Goal: Transaction & Acquisition: Purchase product/service

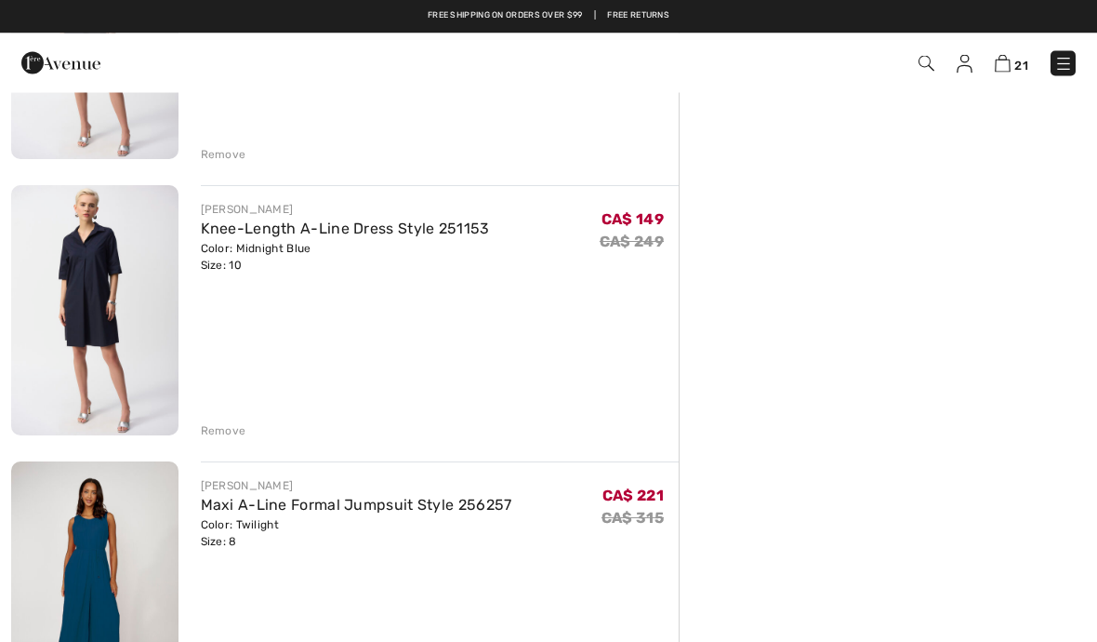
scroll to position [1438, 0]
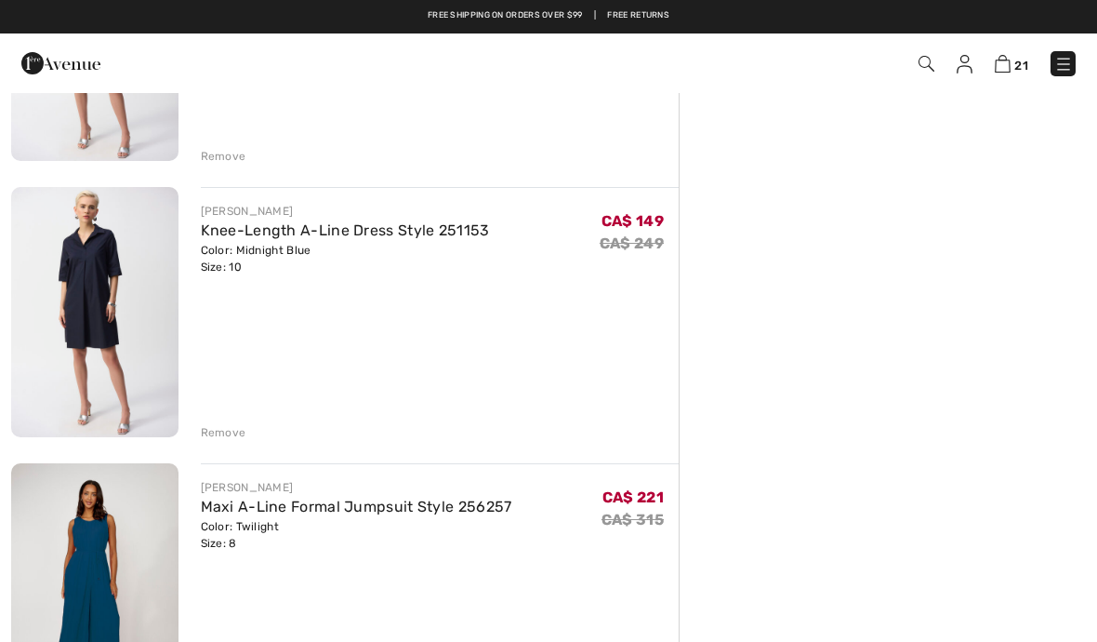
click at [216, 432] on div "Remove" at bounding box center [224, 432] width 46 height 17
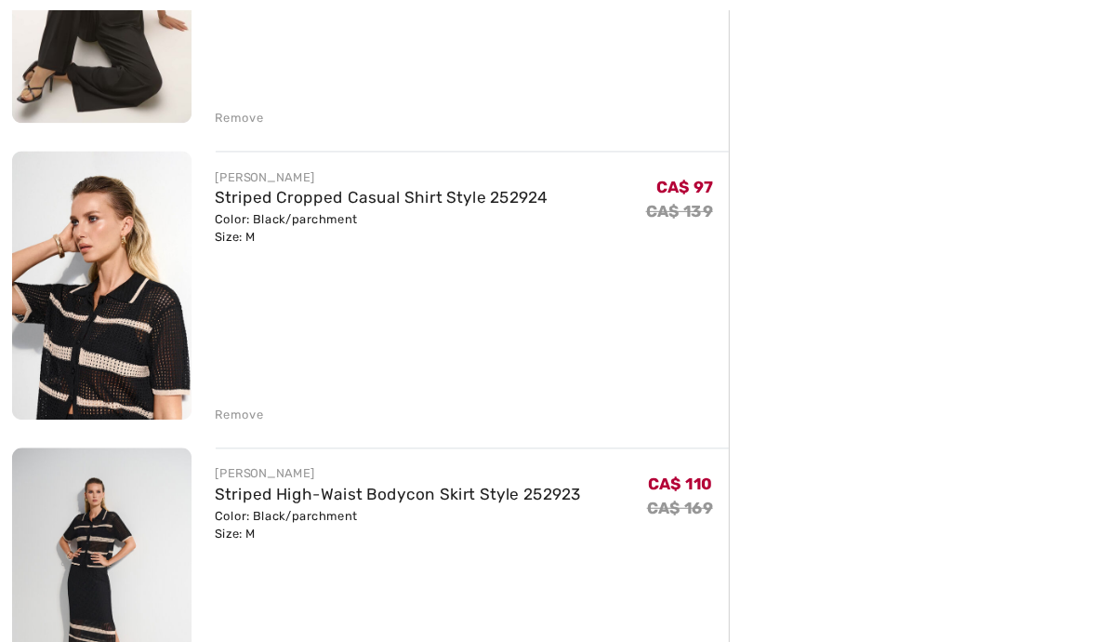
scroll to position [2634, 0]
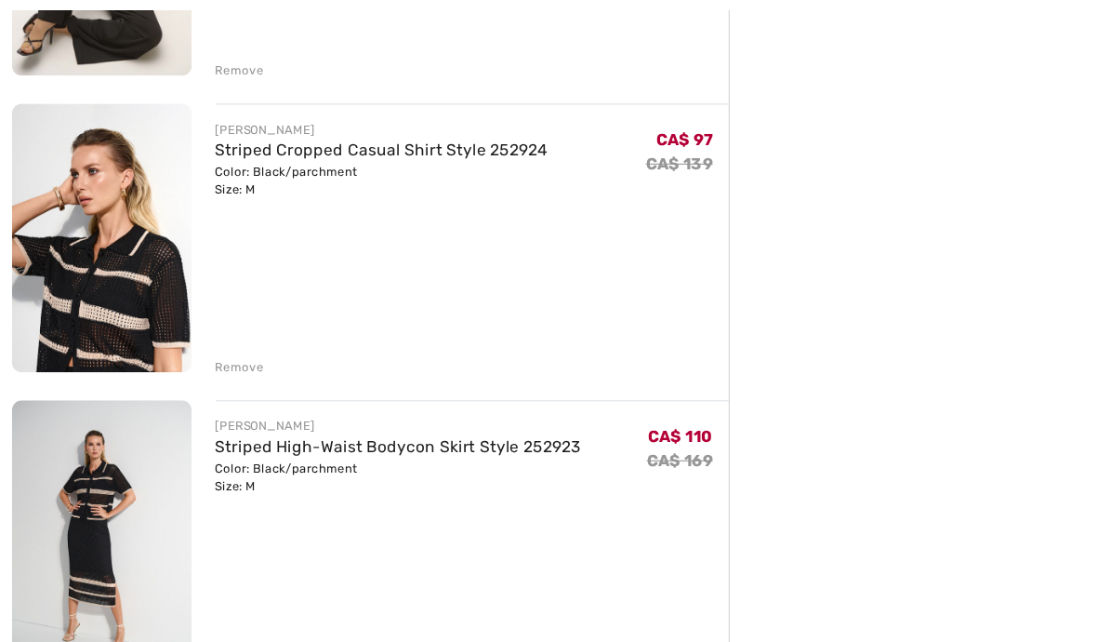
click at [205, 623] on div "Remove" at bounding box center [224, 618] width 46 height 17
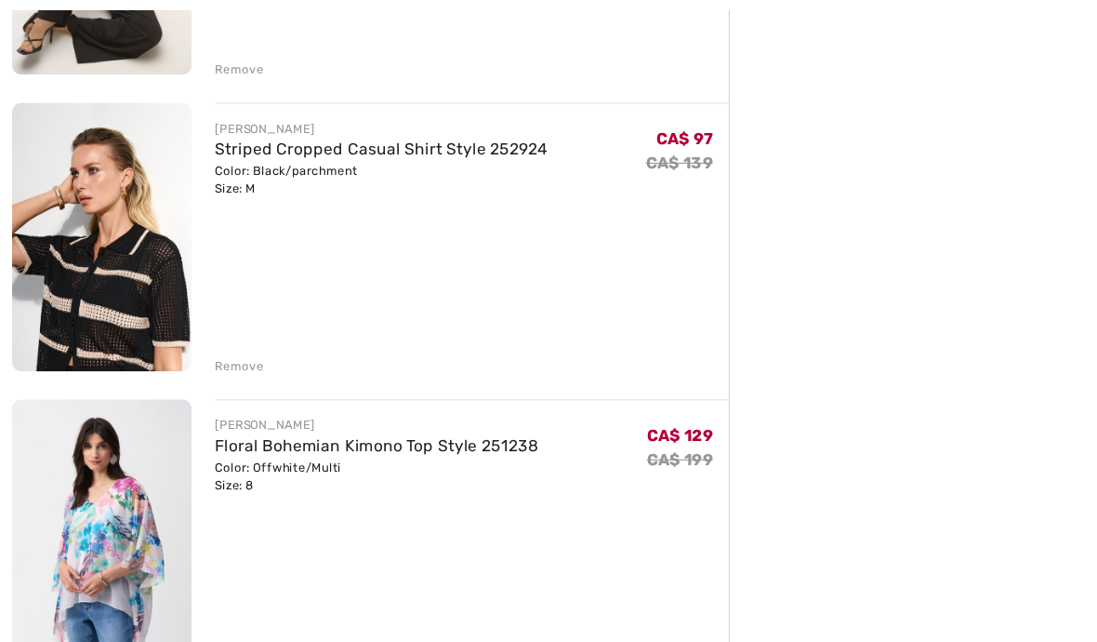
click at [214, 340] on div "Remove" at bounding box center [224, 341] width 46 height 17
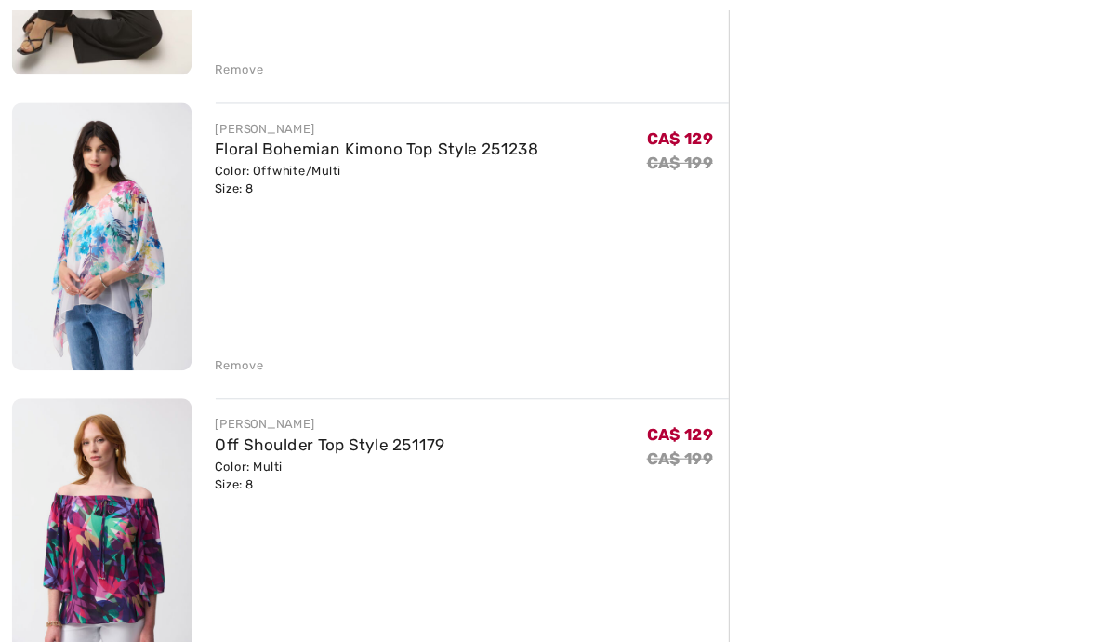
click at [219, 346] on div "Remove" at bounding box center [224, 340] width 46 height 17
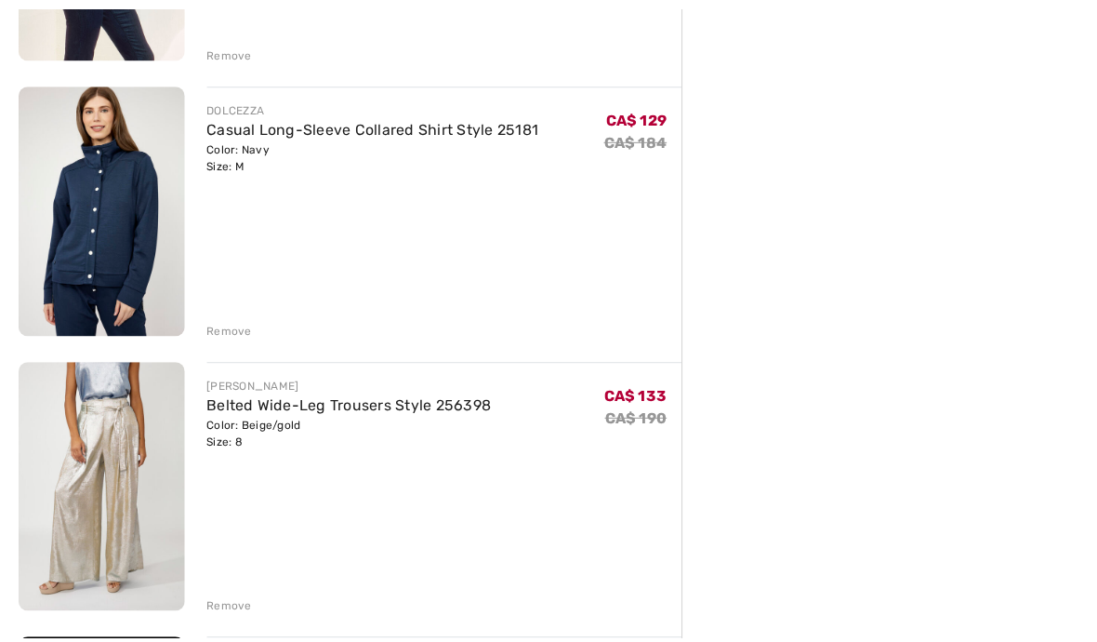
scroll to position [4056, 0]
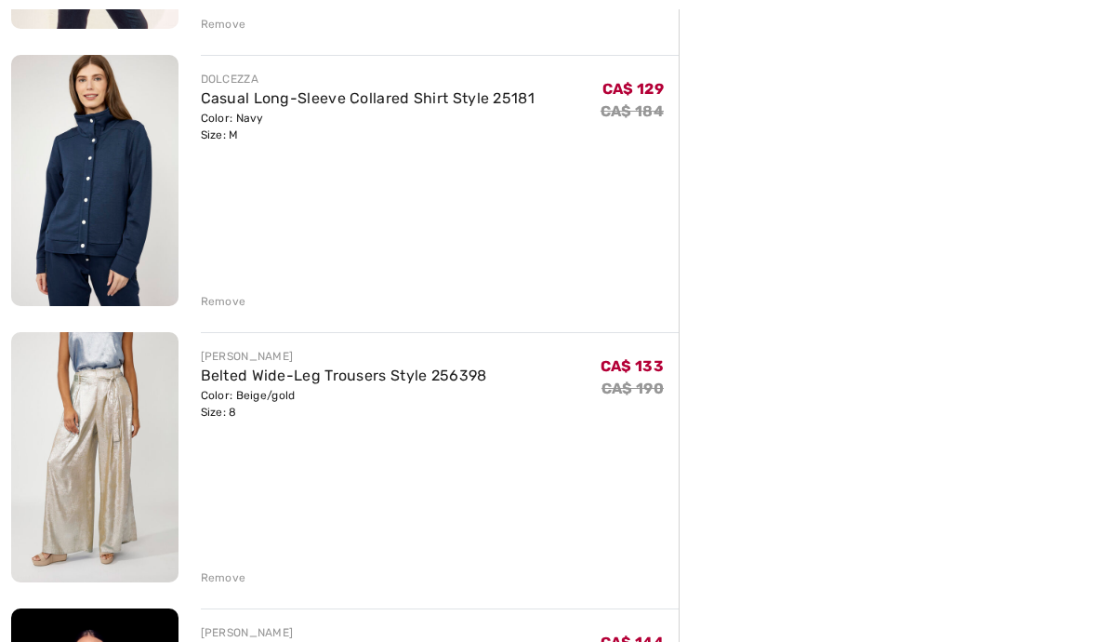
click at [218, 576] on div "Remove" at bounding box center [224, 577] width 46 height 17
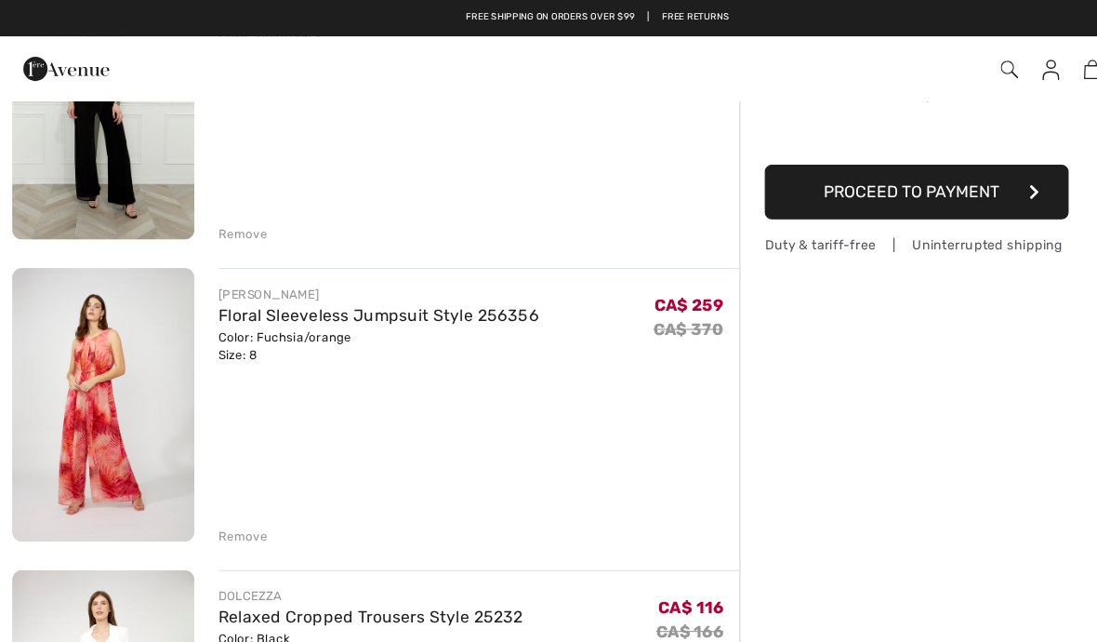
scroll to position [273, 0]
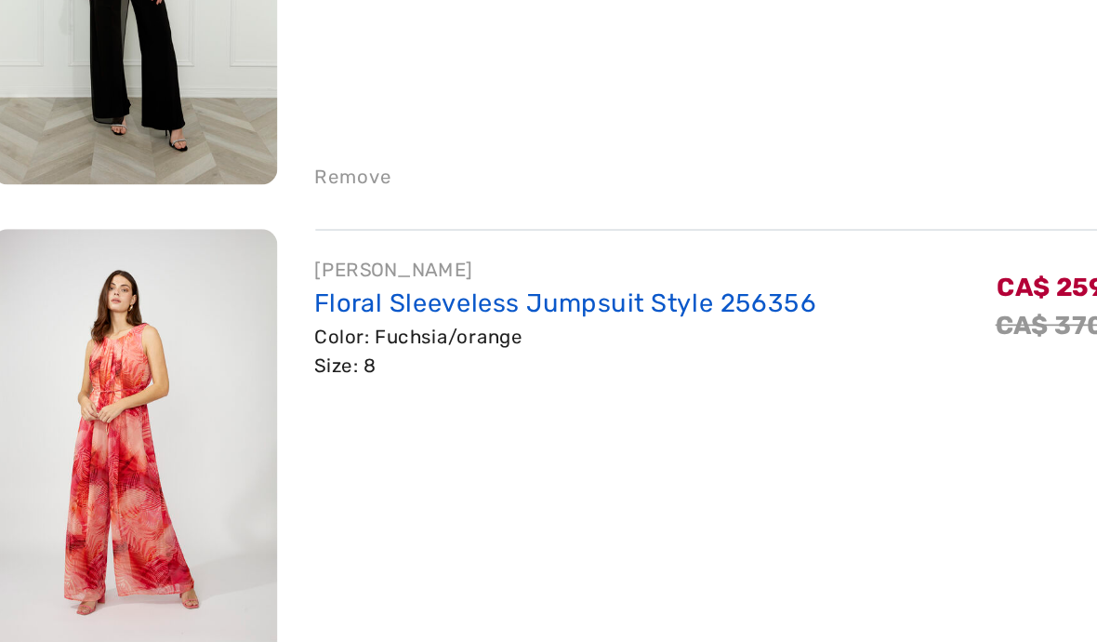
click at [253, 282] on link "Floral Sleeveless Jumpsuit Style 256356" at bounding box center [348, 291] width 295 height 18
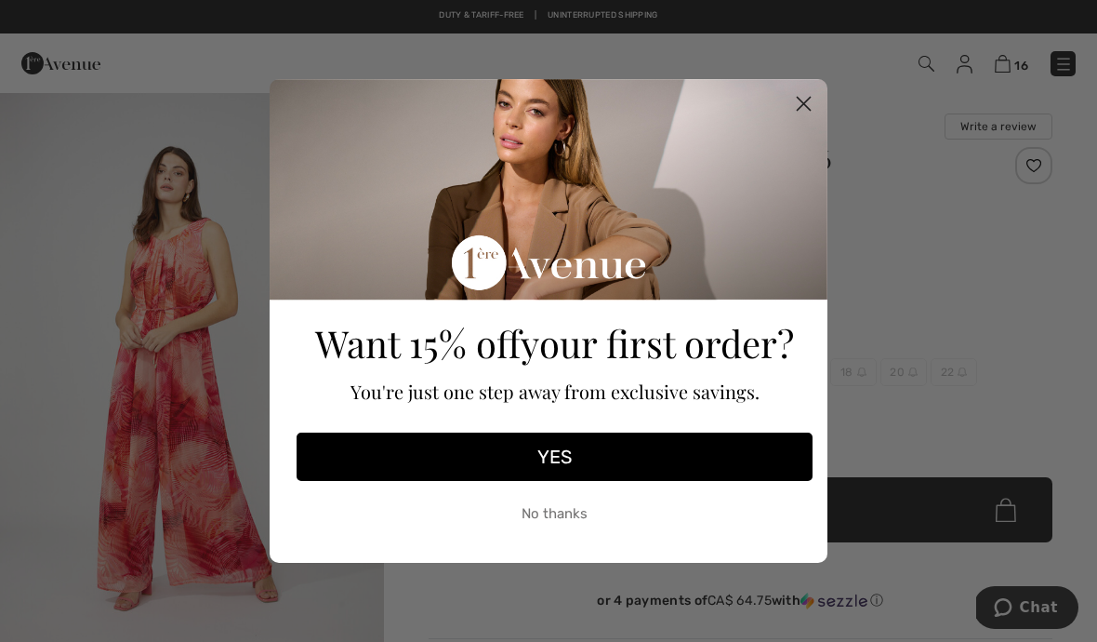
click at [795, 100] on circle "Close dialog" at bounding box center [804, 103] width 31 height 31
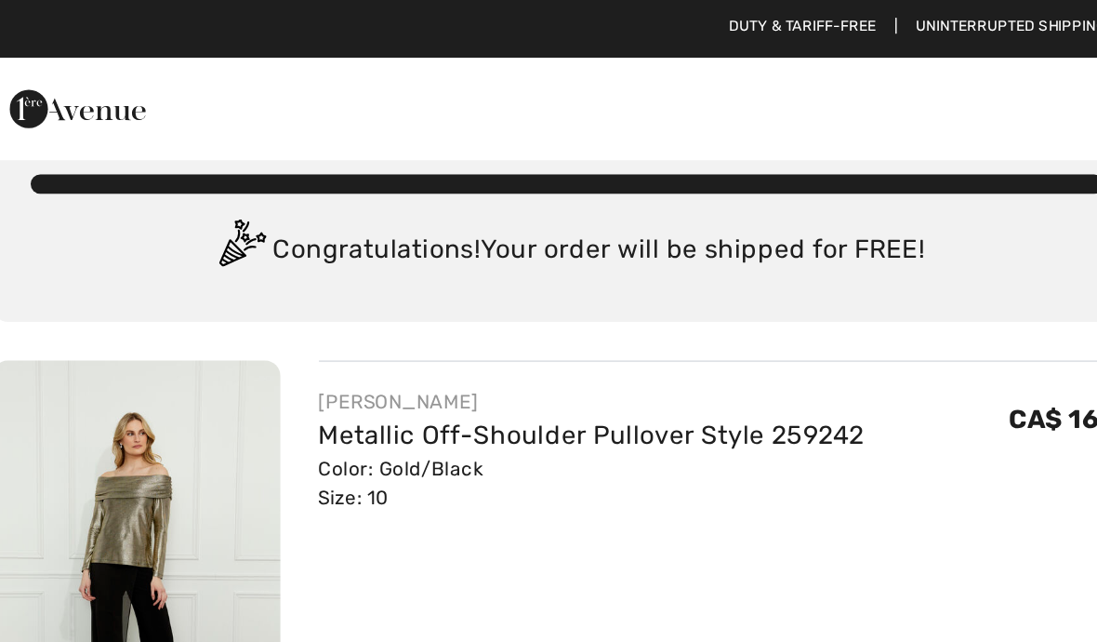
scroll to position [34, 0]
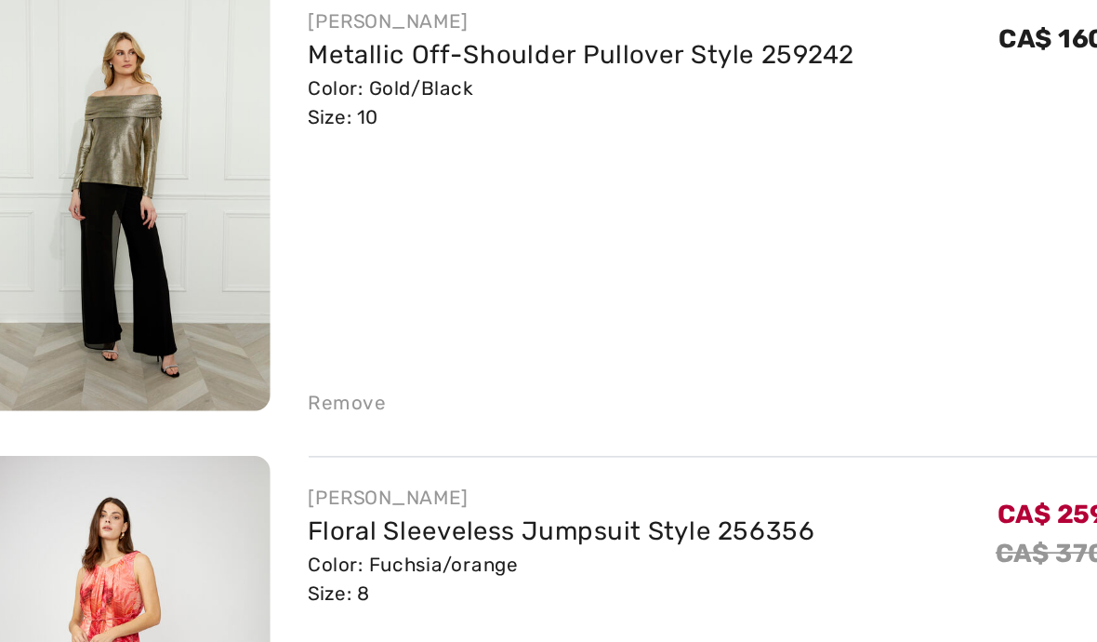
click at [201, 446] on div "Remove" at bounding box center [224, 454] width 46 height 17
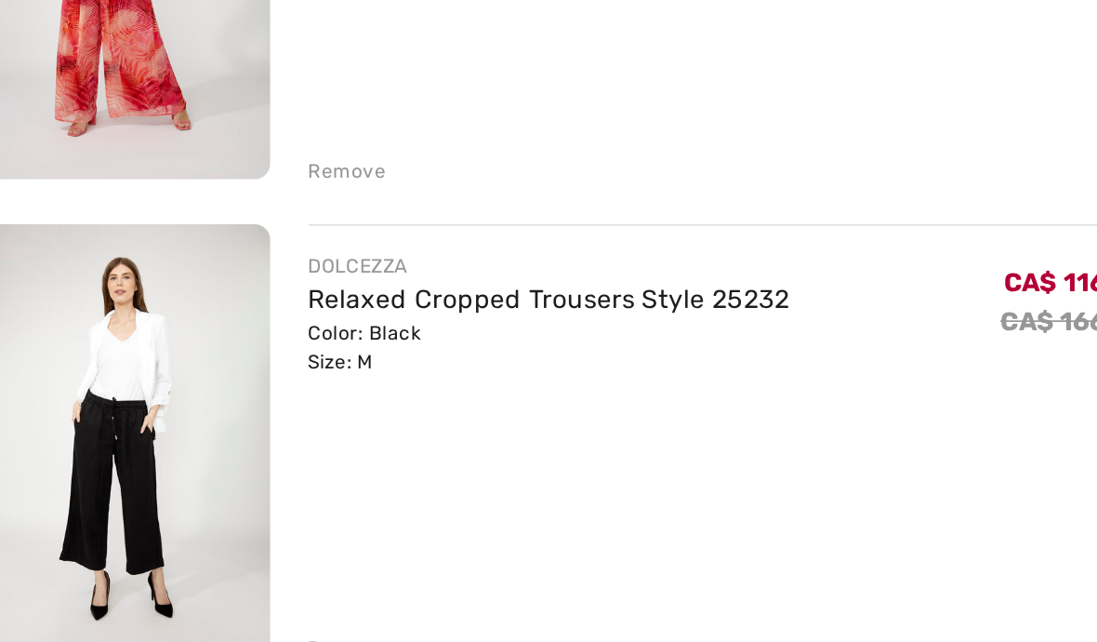
scroll to position [204, 0]
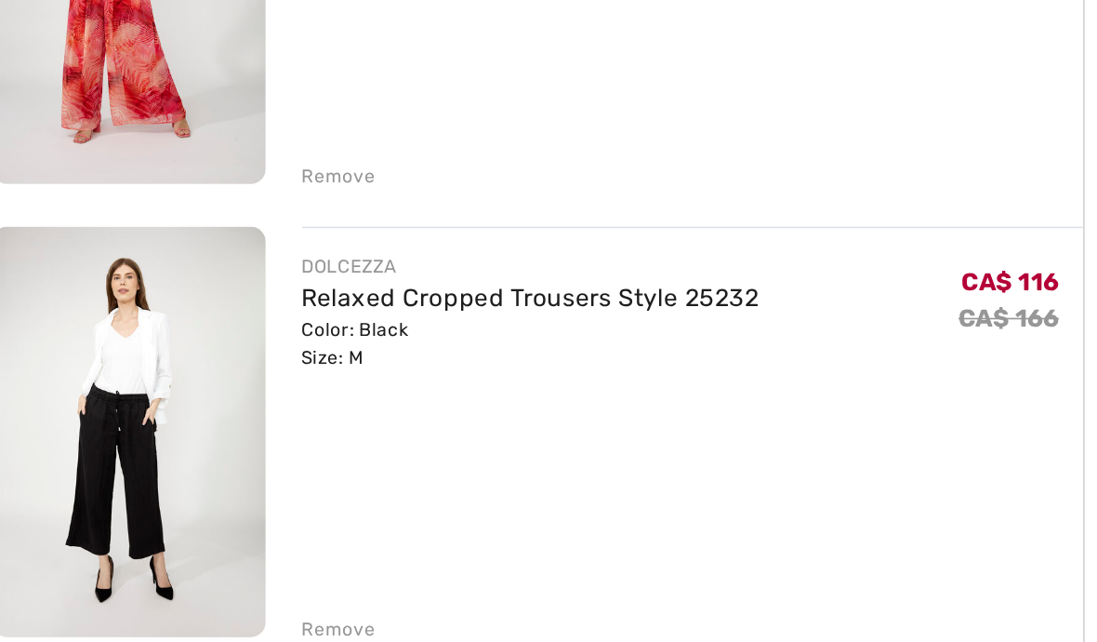
click at [203, 554] on div "Remove" at bounding box center [224, 562] width 46 height 17
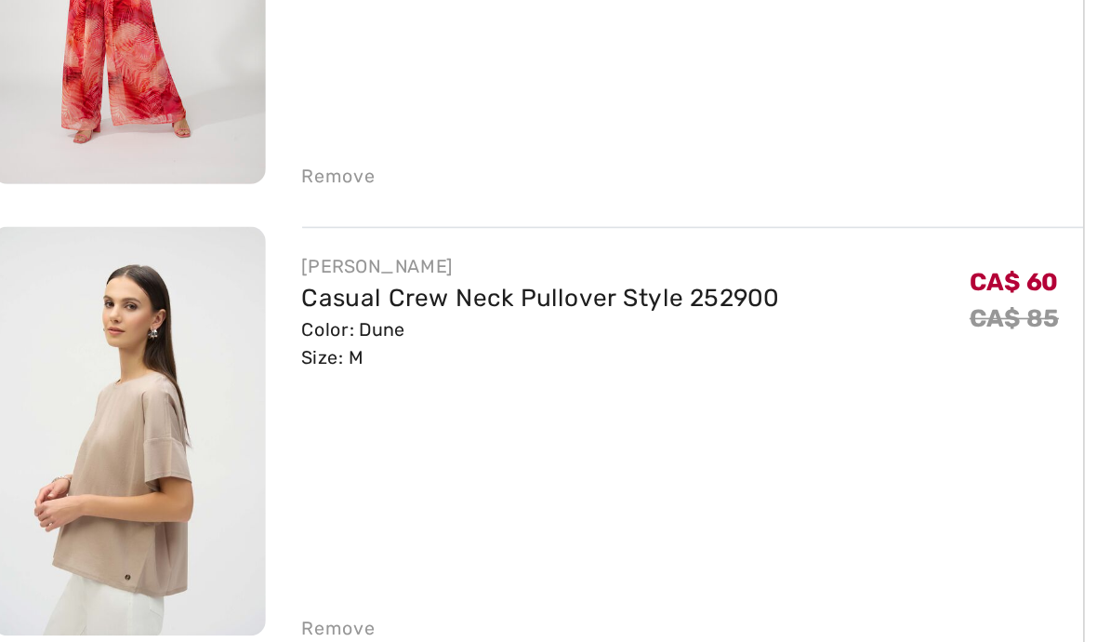
click at [201, 553] on div "Remove" at bounding box center [224, 561] width 46 height 17
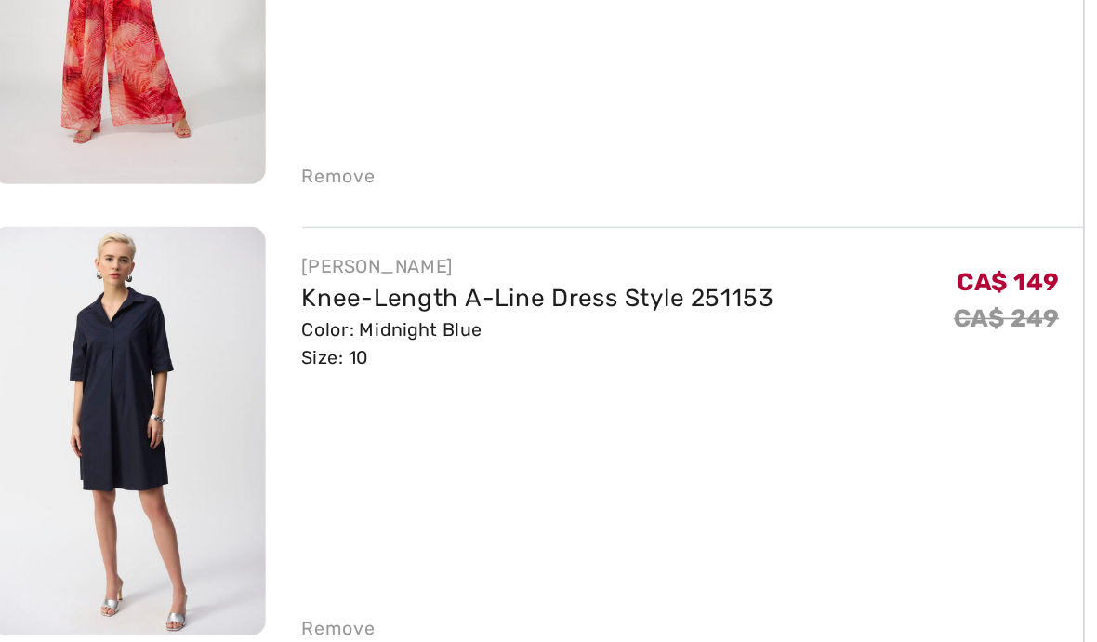
click at [202, 553] on div "Remove" at bounding box center [224, 561] width 46 height 17
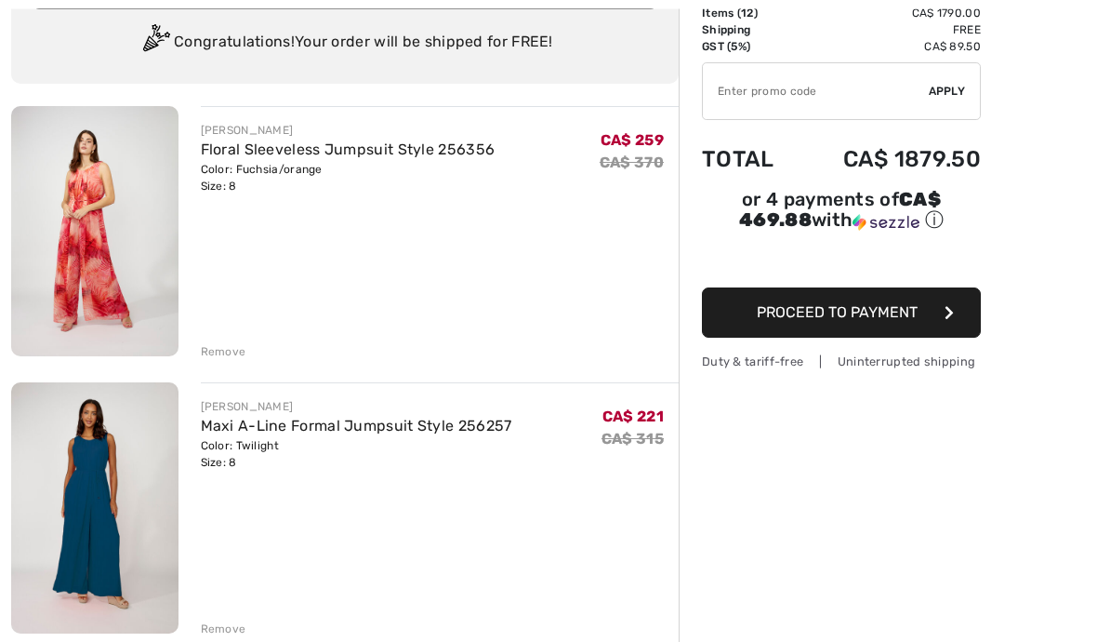
scroll to position [170, 0]
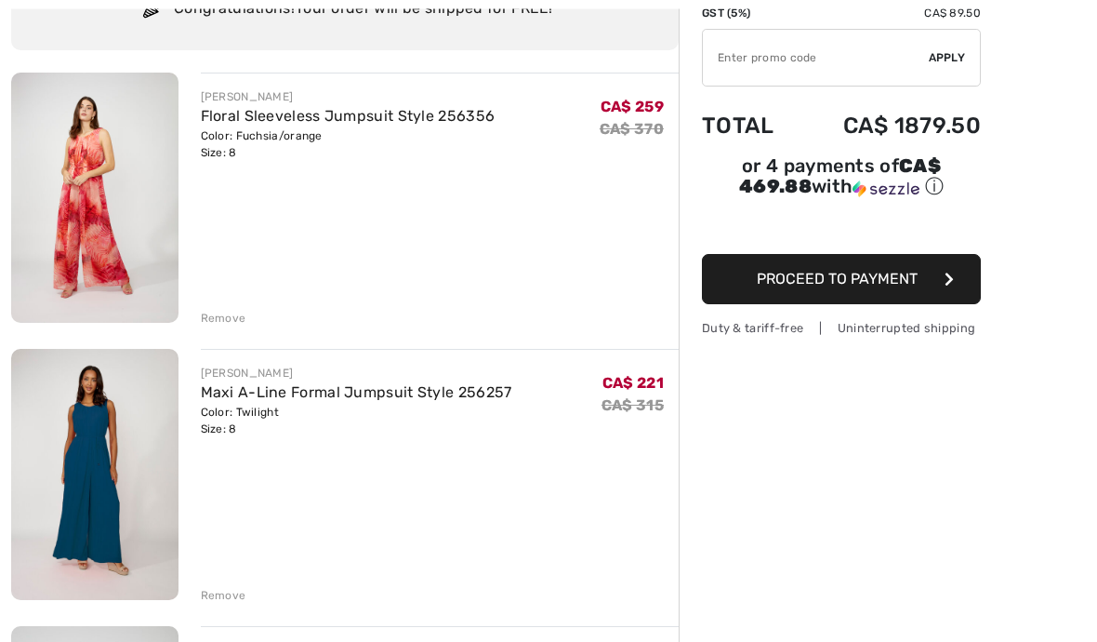
click at [219, 593] on div "Remove" at bounding box center [224, 596] width 46 height 17
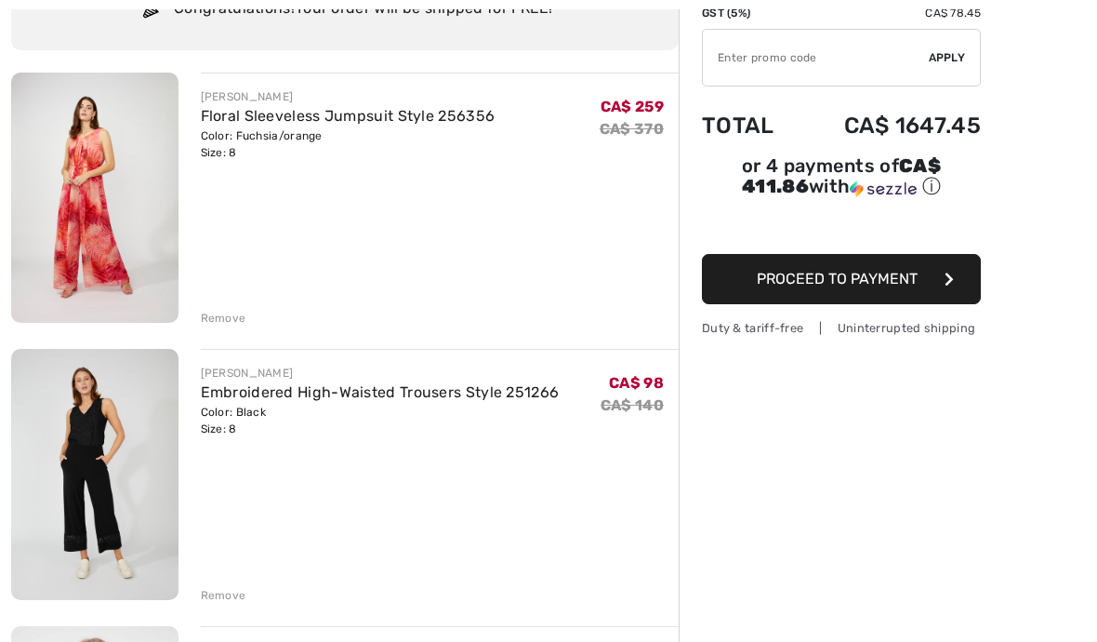
click at [222, 588] on div "Remove" at bounding box center [224, 595] width 46 height 17
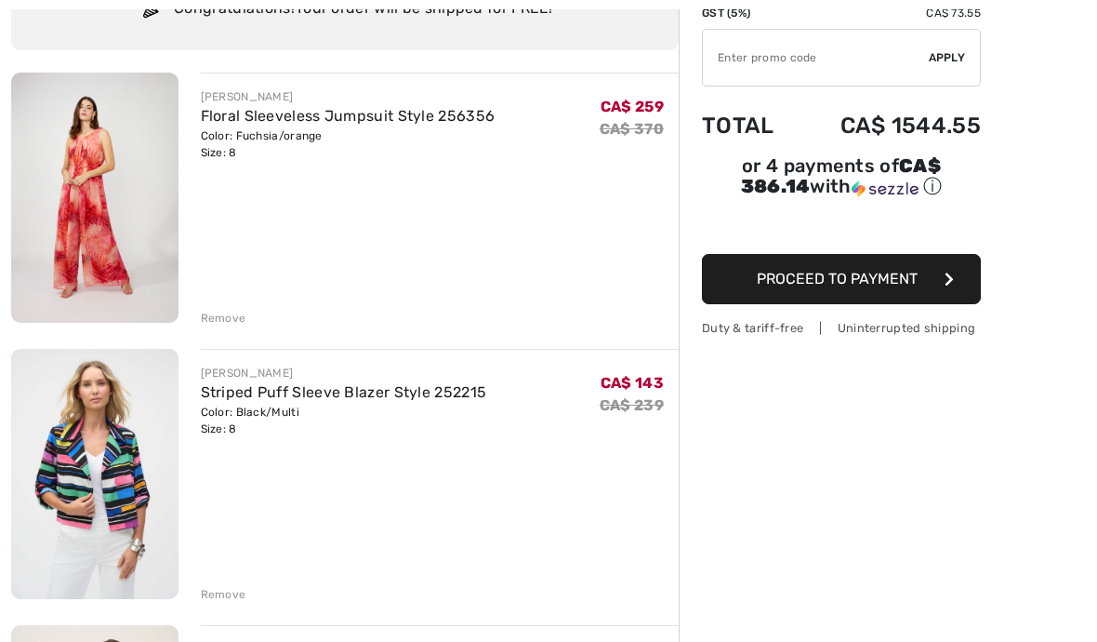
click at [229, 598] on div "Remove" at bounding box center [224, 594] width 46 height 17
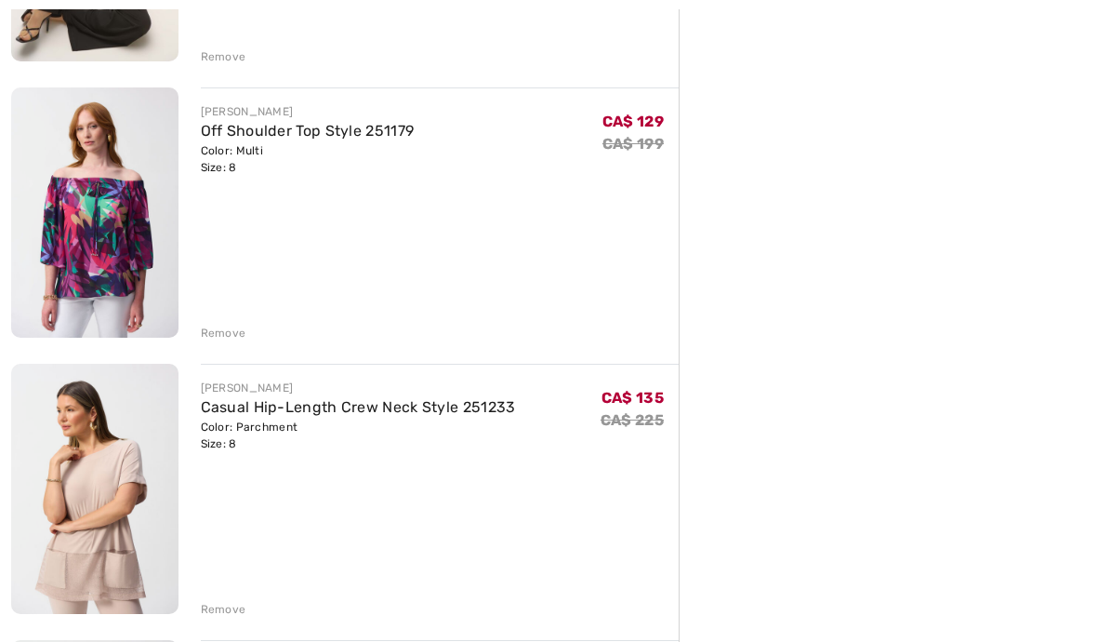
scroll to position [767, 0]
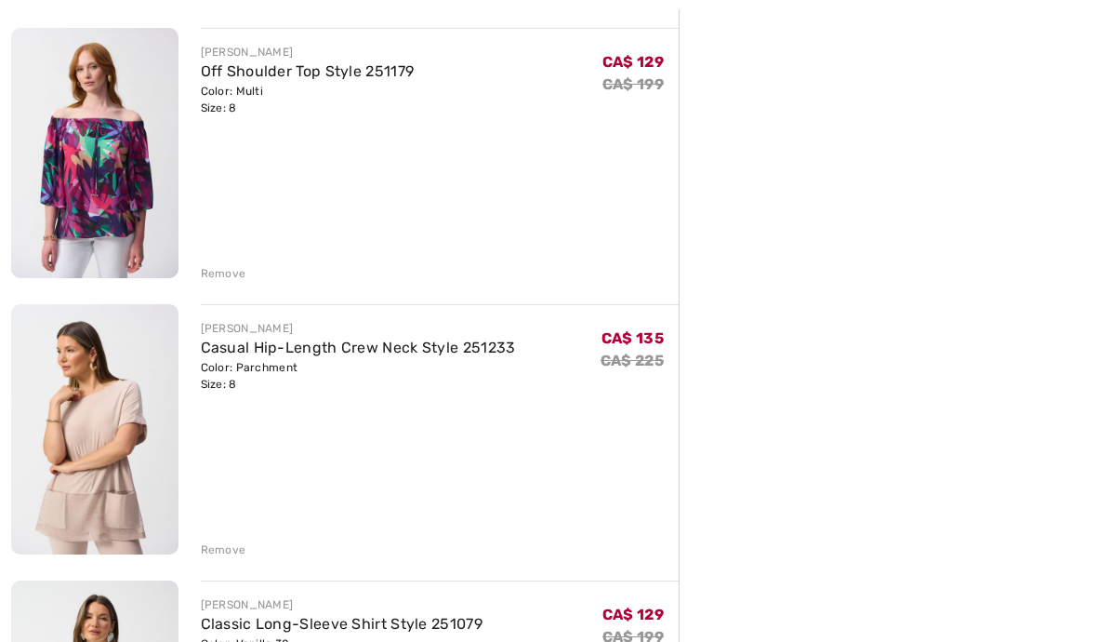
click at [218, 549] on div "Remove" at bounding box center [224, 550] width 46 height 17
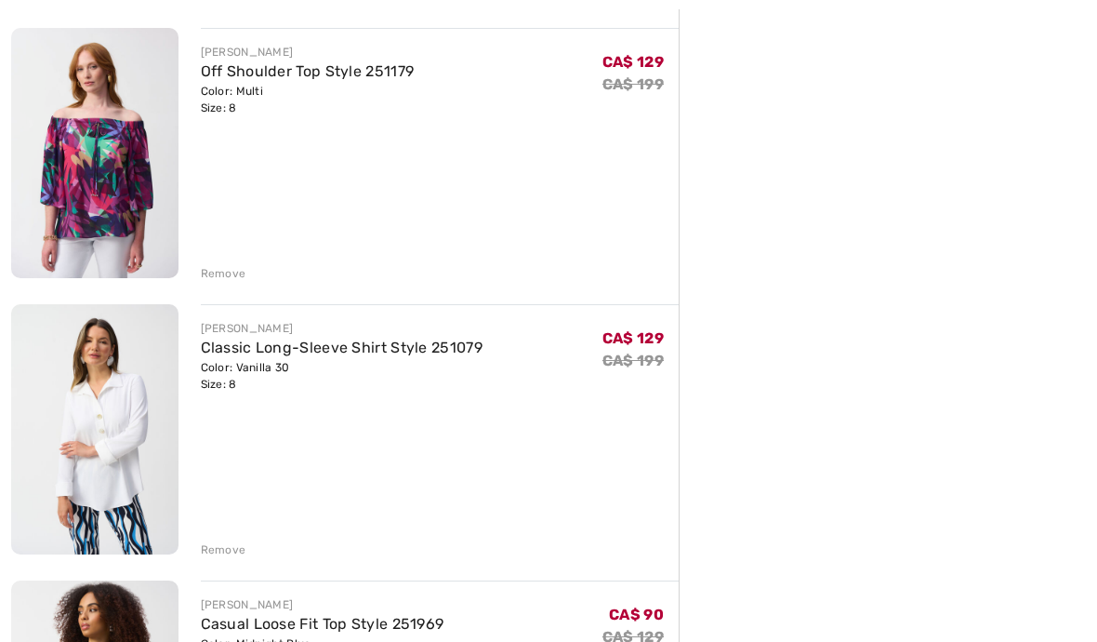
click at [221, 552] on div "Remove" at bounding box center [224, 549] width 46 height 17
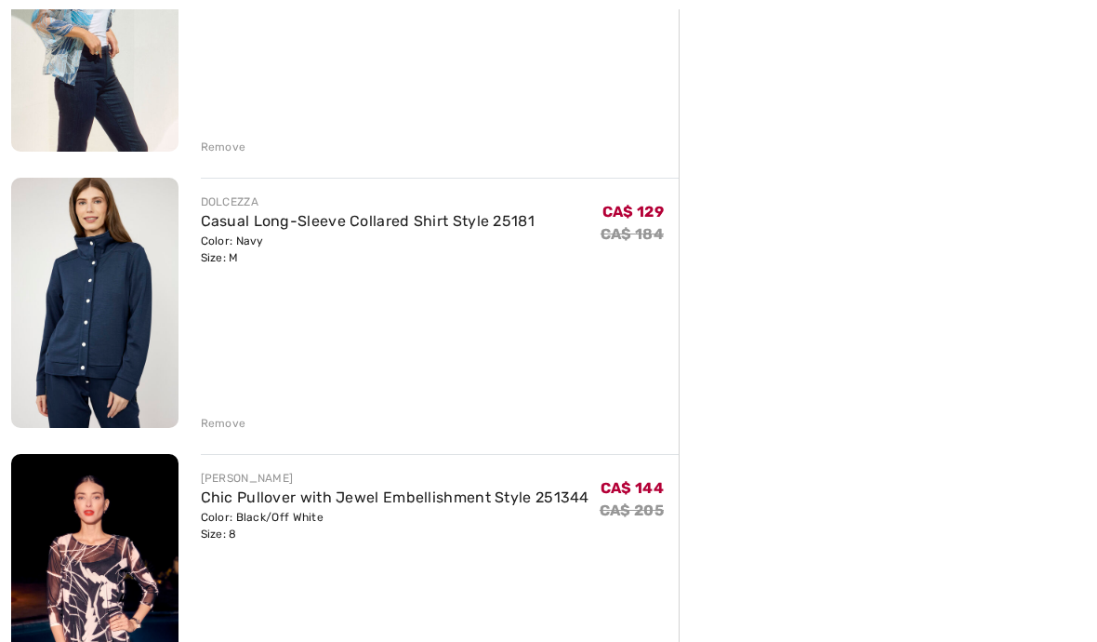
scroll to position [1555, 0]
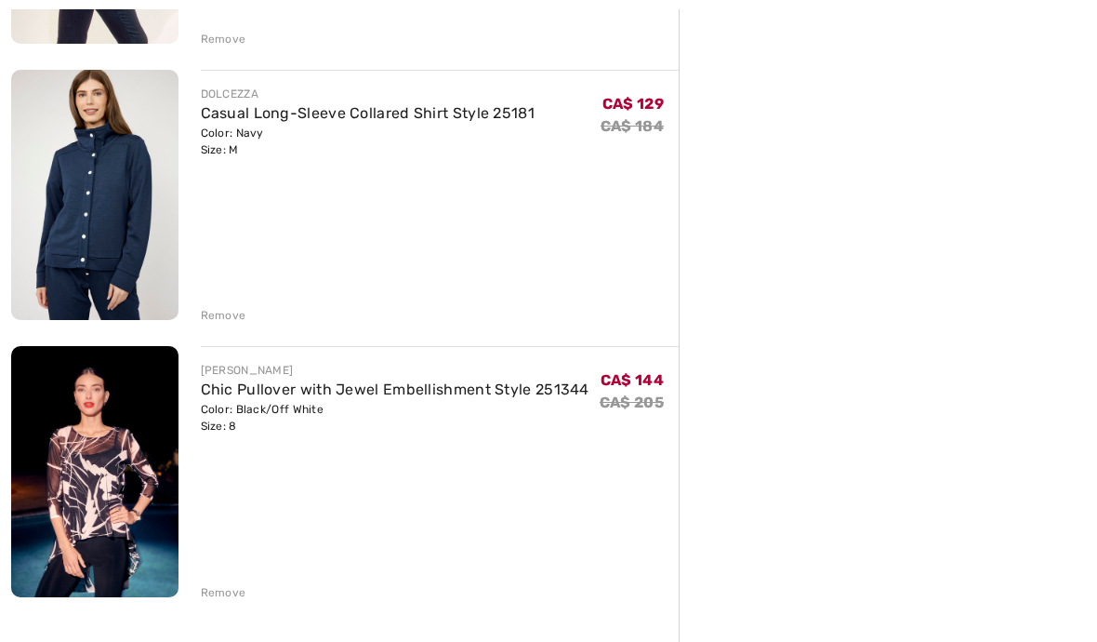
click at [227, 595] on div "Remove" at bounding box center [224, 592] width 46 height 17
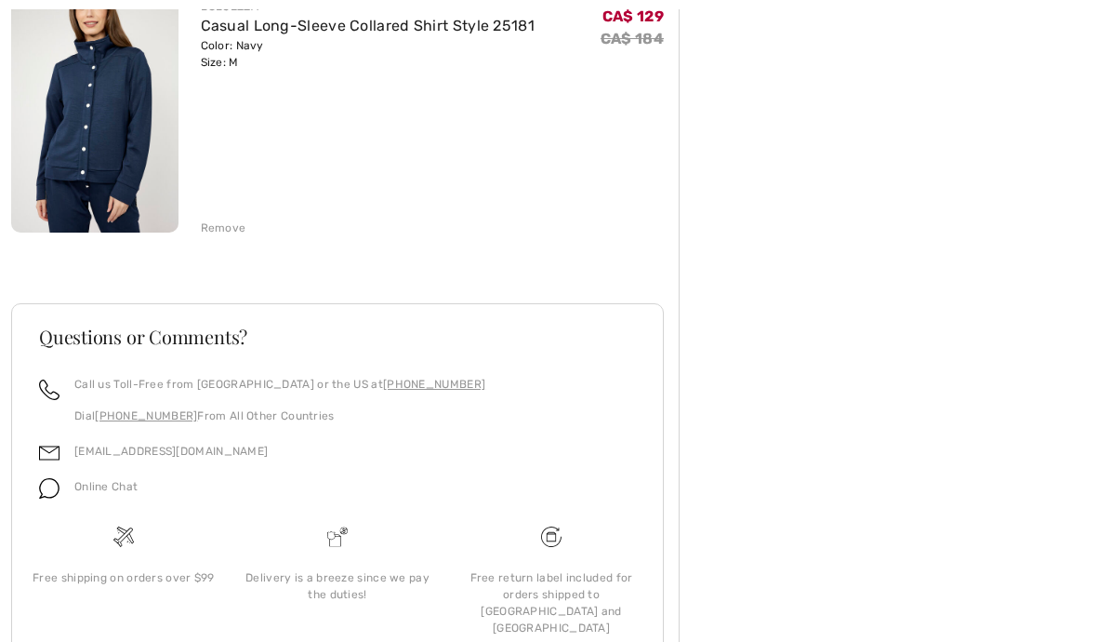
scroll to position [1632, 0]
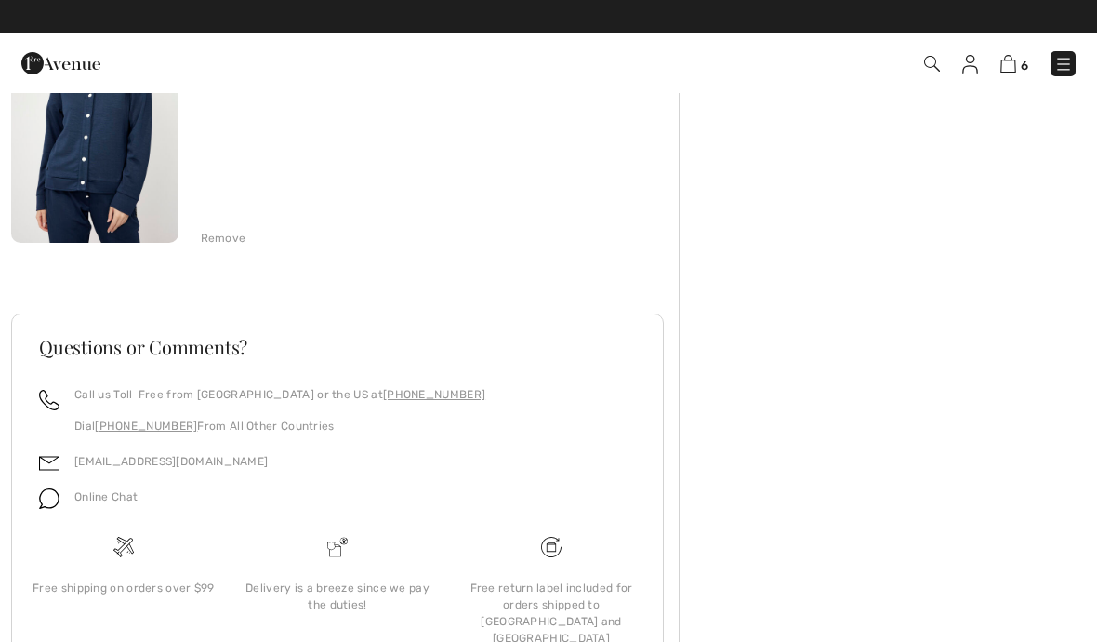
click at [219, 246] on div "Remove" at bounding box center [224, 238] width 46 height 17
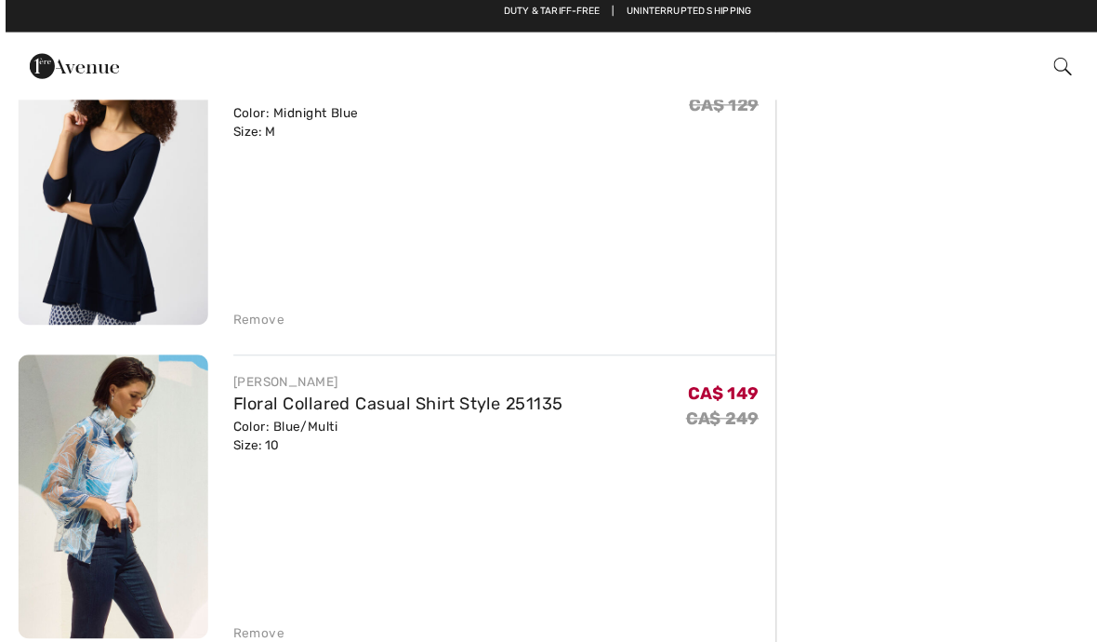
scroll to position [1035, 0]
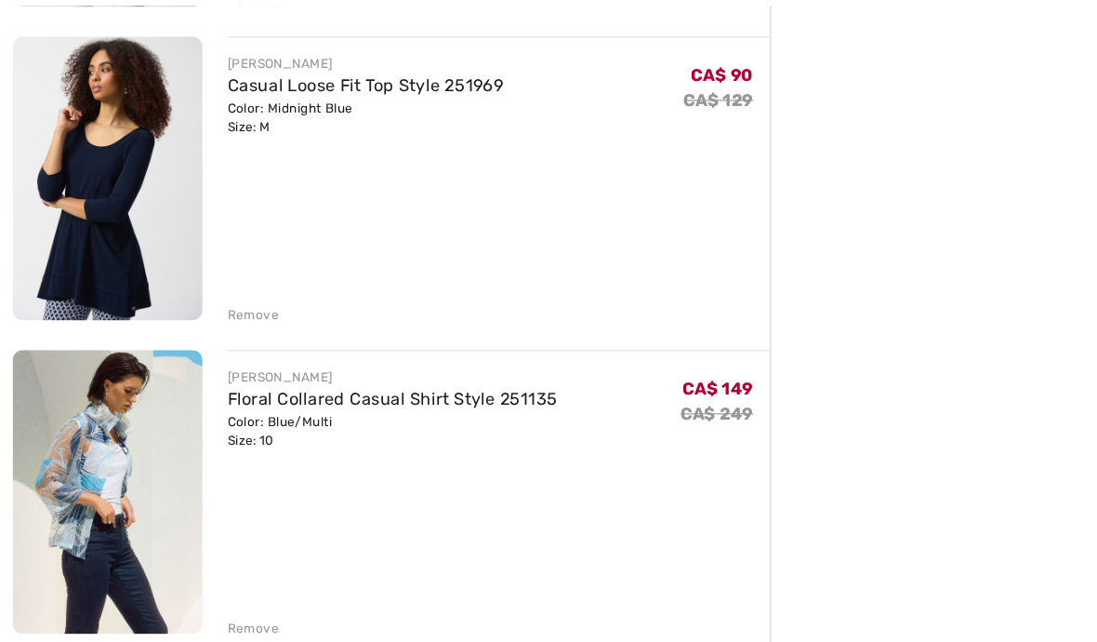
click at [223, 554] on div "Remove" at bounding box center [224, 559] width 46 height 17
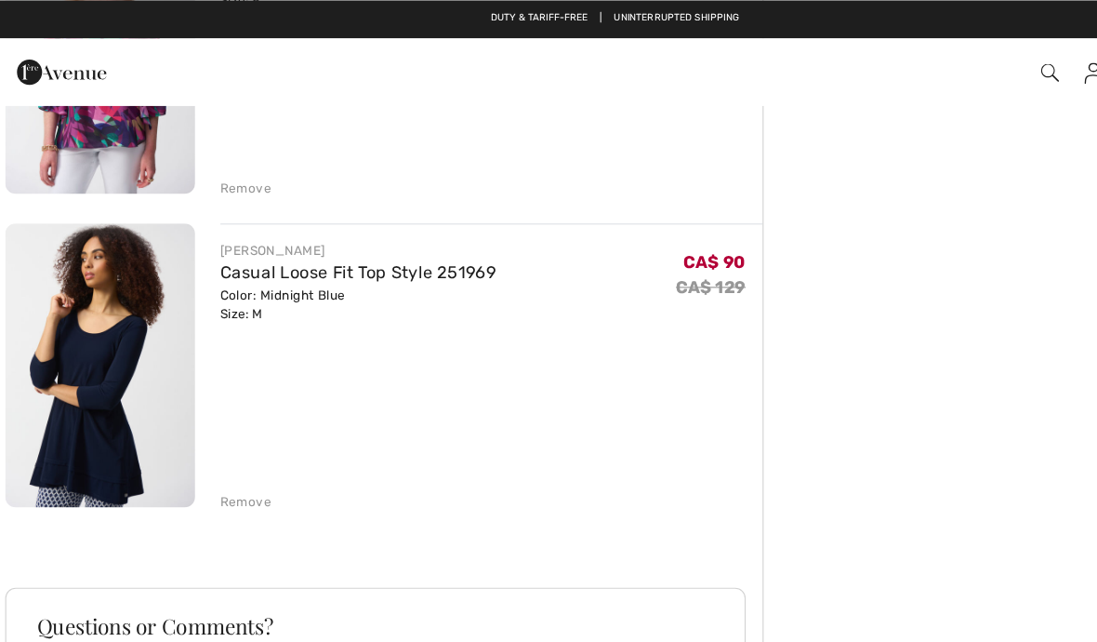
click at [214, 443] on div "Remove" at bounding box center [224, 441] width 46 height 17
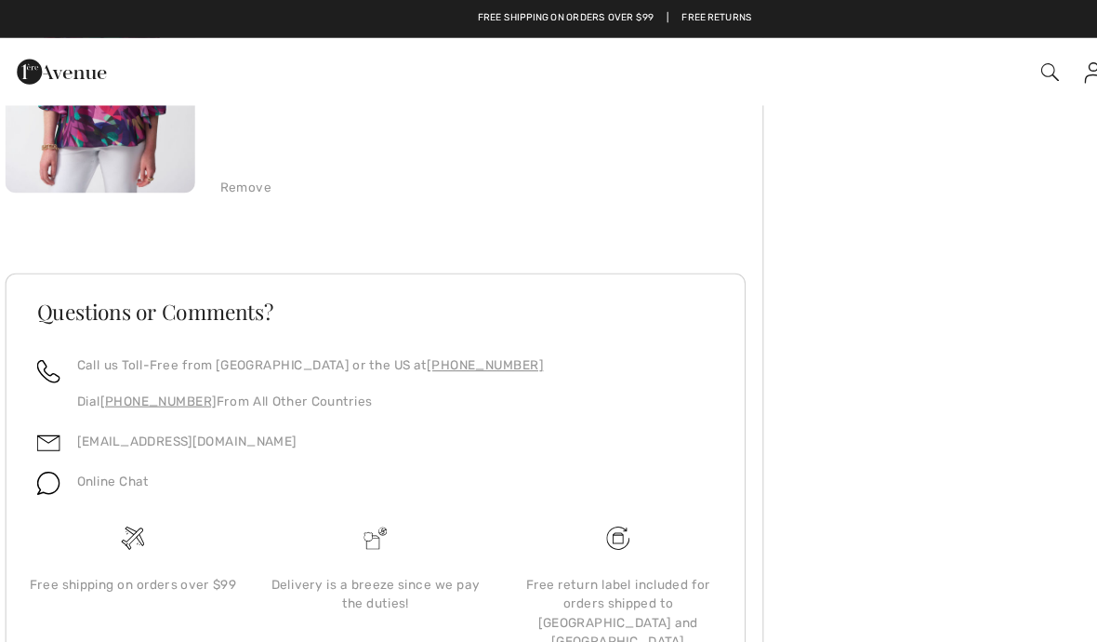
click at [205, 172] on div "Remove" at bounding box center [224, 165] width 46 height 17
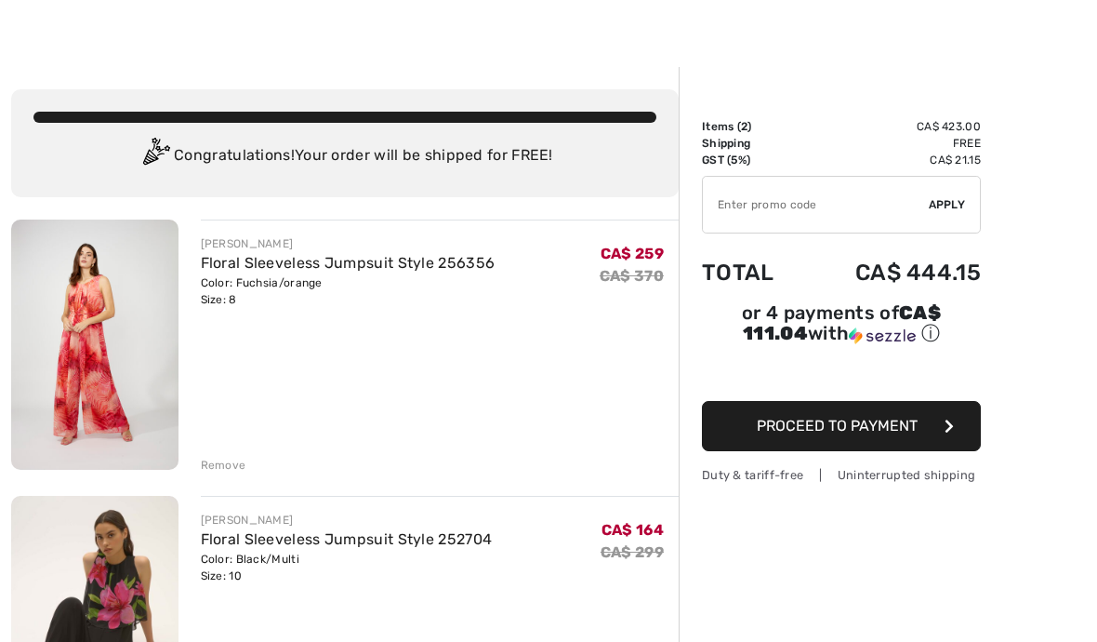
scroll to position [0, 0]
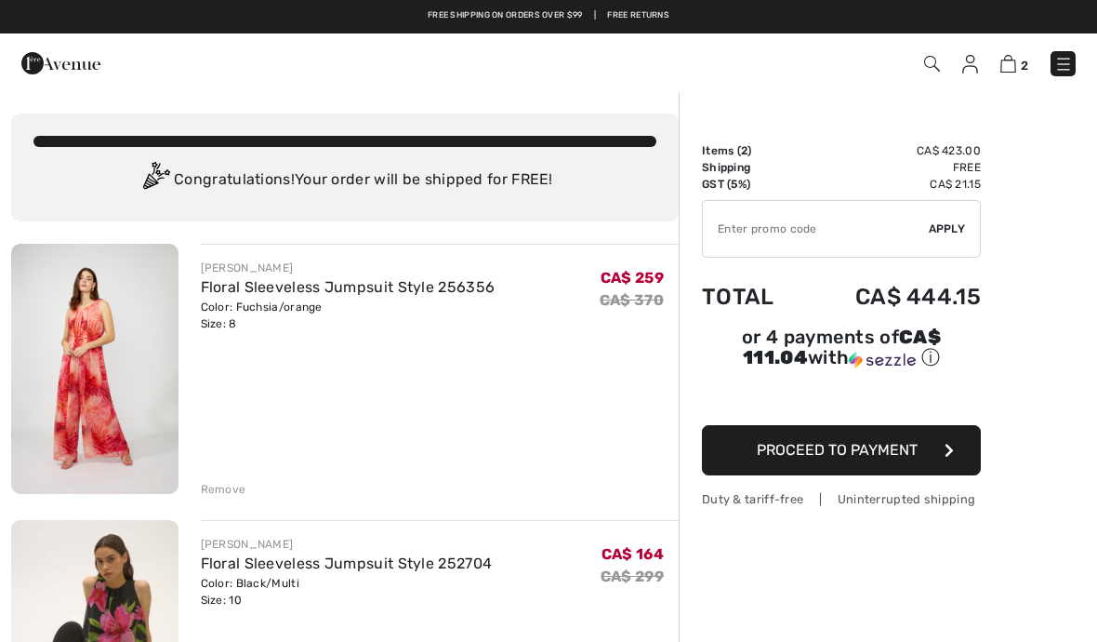
click at [936, 60] on img at bounding box center [932, 64] width 16 height 16
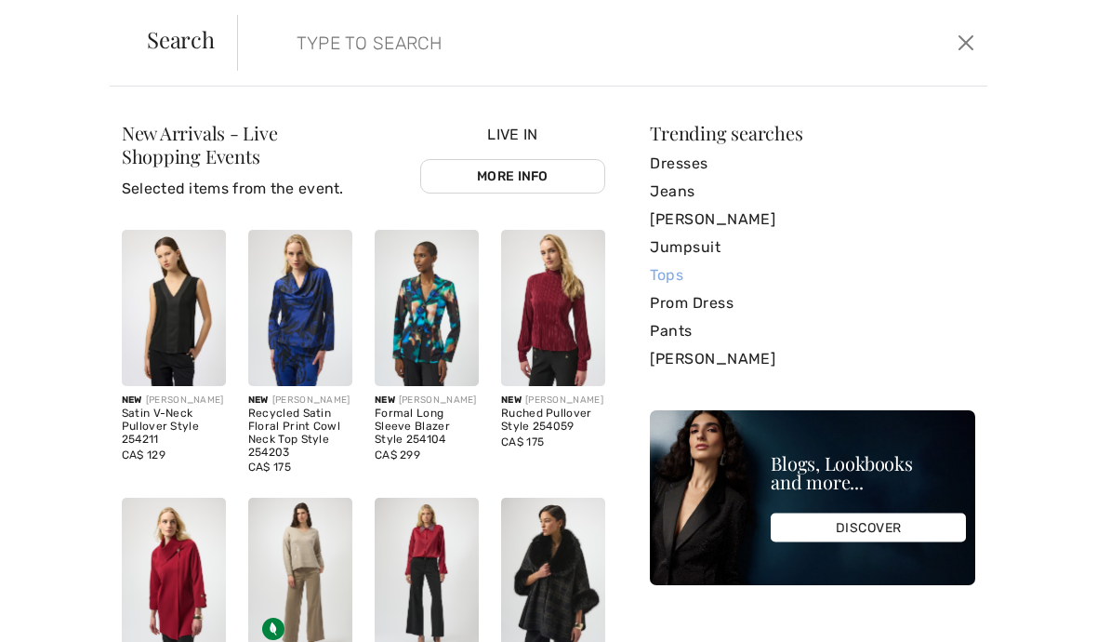
click at [659, 271] on link "Tops" at bounding box center [813, 275] width 326 height 28
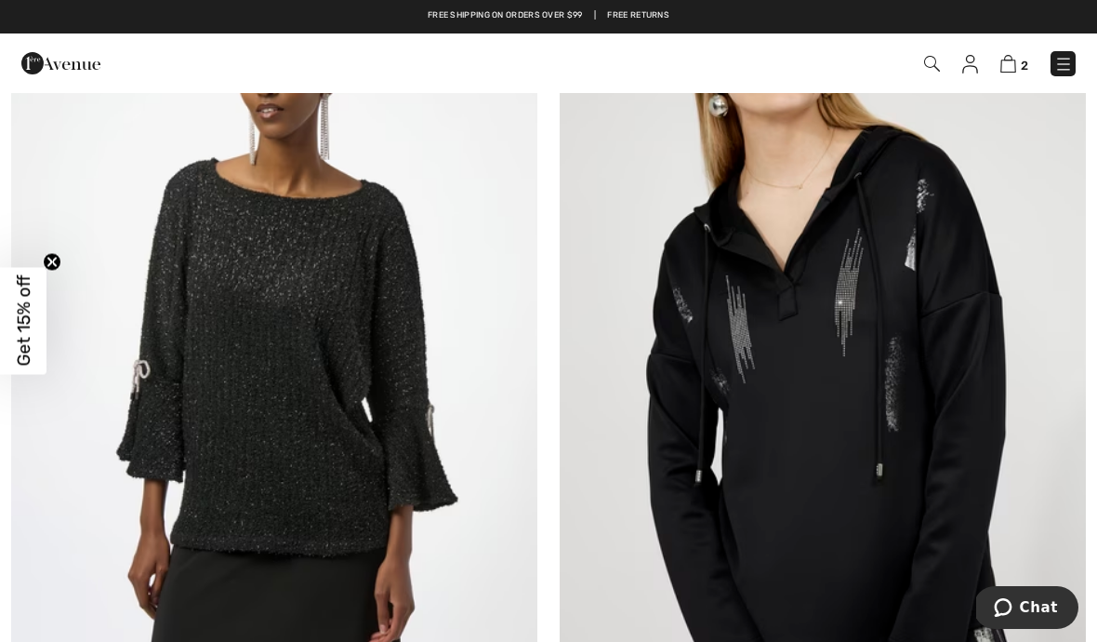
scroll to position [3858, 0]
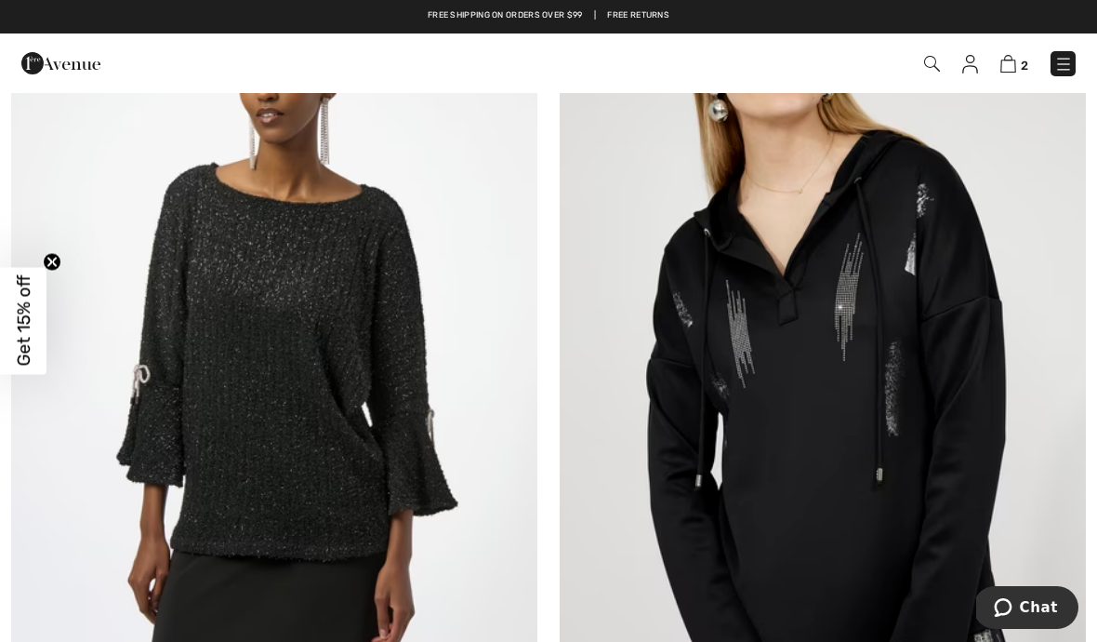
click at [932, 69] on img at bounding box center [932, 64] width 16 height 16
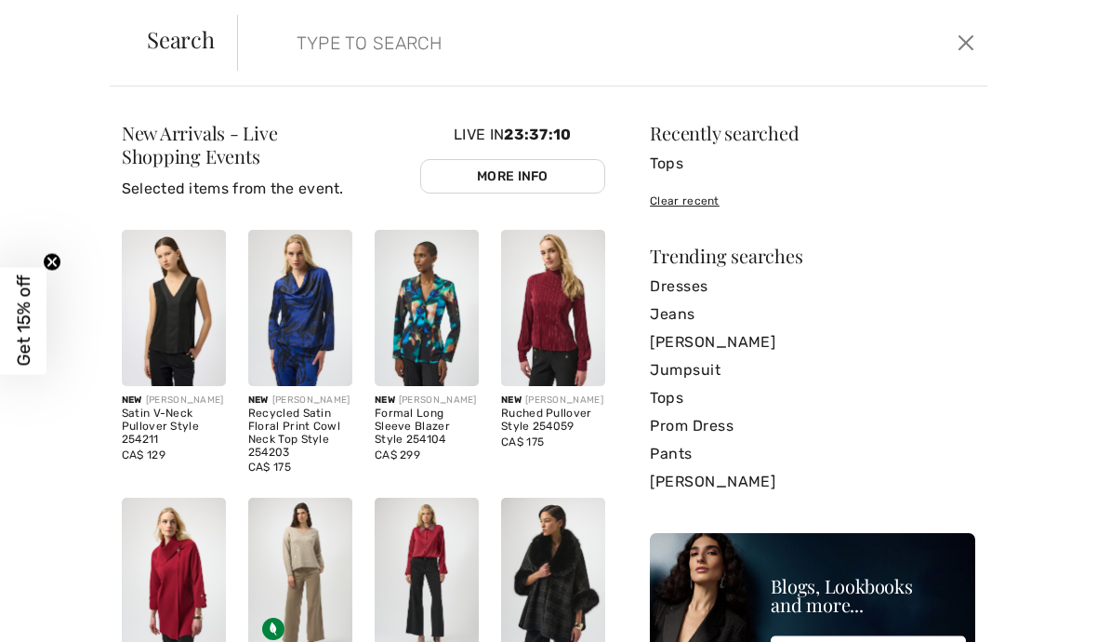
click at [274, 51] on form "Clear" at bounding box center [595, 43] width 716 height 56
click at [305, 52] on input "search" at bounding box center [534, 43] width 503 height 56
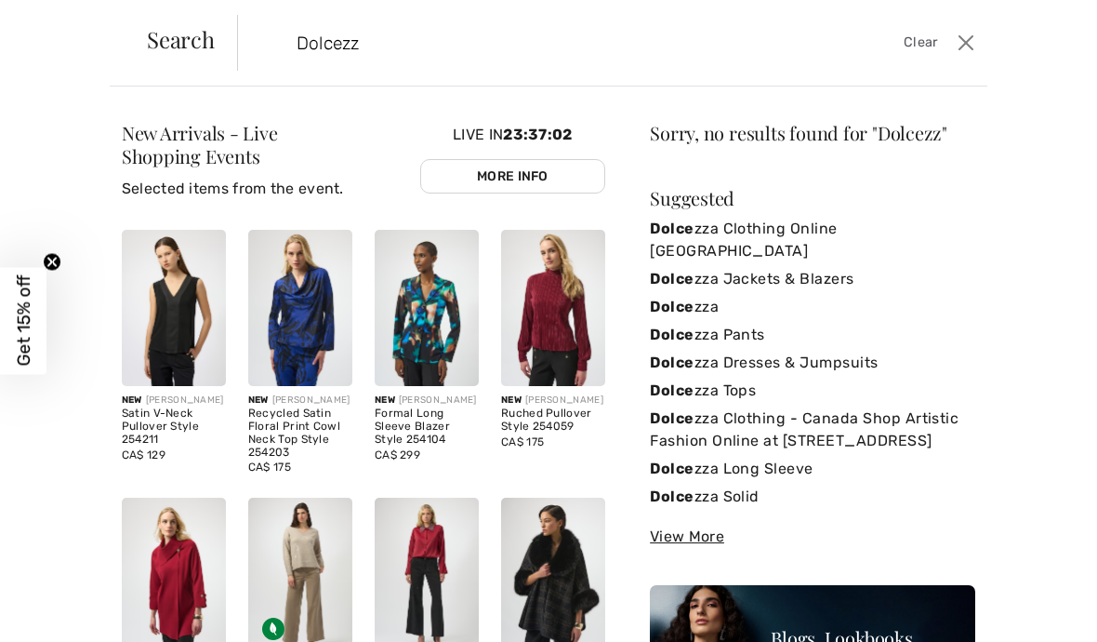
type input "Dolcezza"
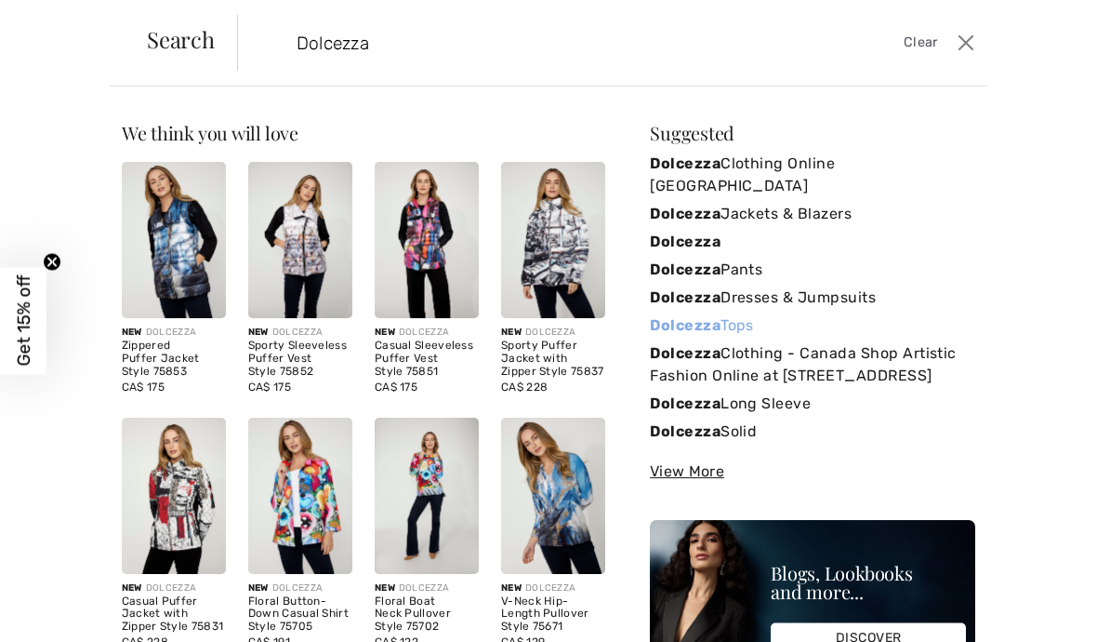
click at [716, 316] on strong "Dolcezza" at bounding box center [685, 325] width 71 height 18
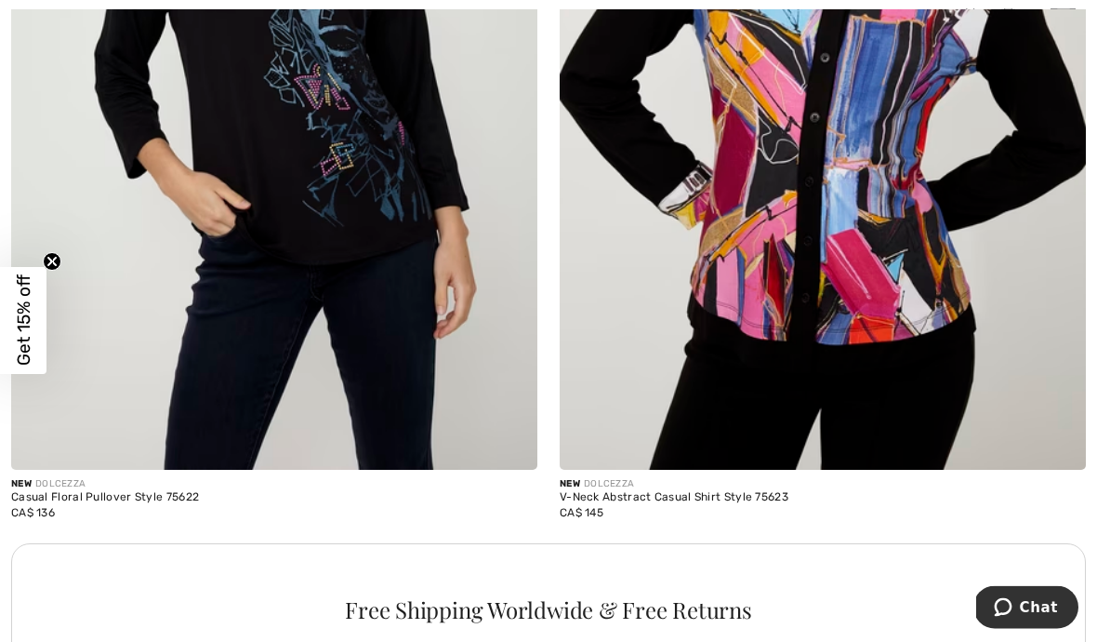
scroll to position [4867, 0]
click at [341, 374] on img at bounding box center [274, 75] width 526 height 790
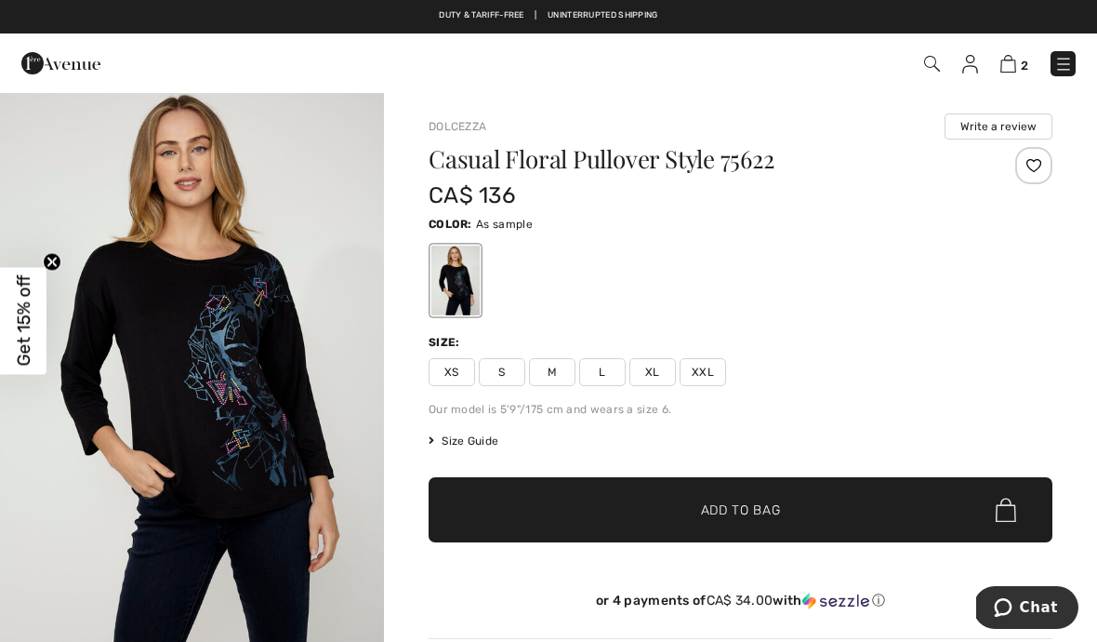
click at [551, 368] on span "M" at bounding box center [552, 372] width 47 height 28
click at [697, 507] on span "✔ Added to Bag" at bounding box center [713, 510] width 113 height 20
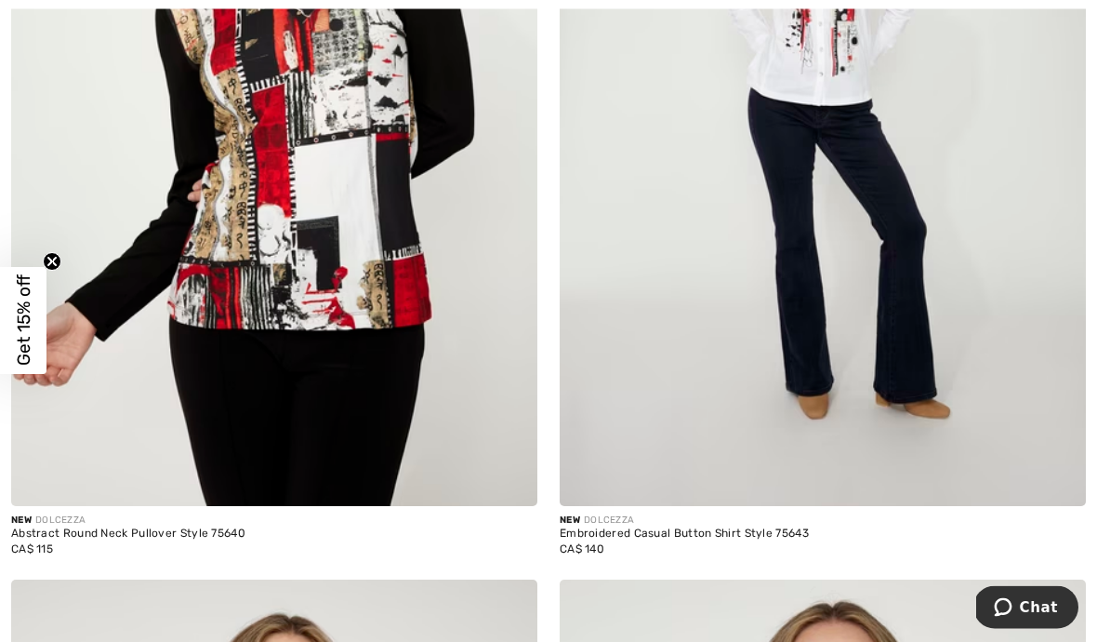
scroll to position [6841, 0]
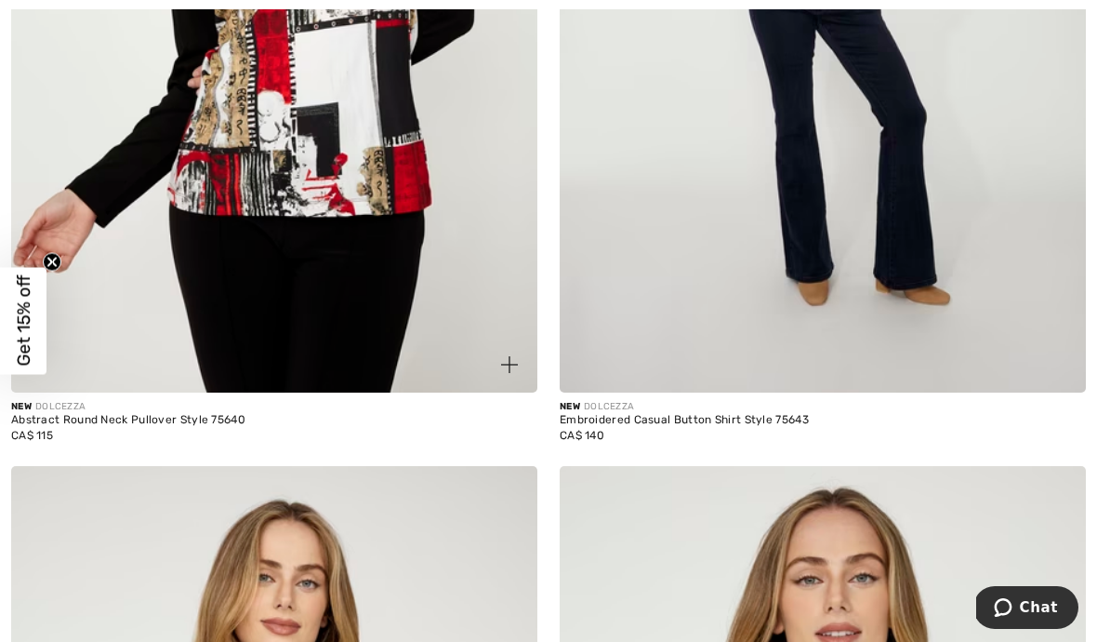
click at [154, 414] on div "Abstract Round Neck Pullover Style 75640" at bounding box center [274, 420] width 526 height 13
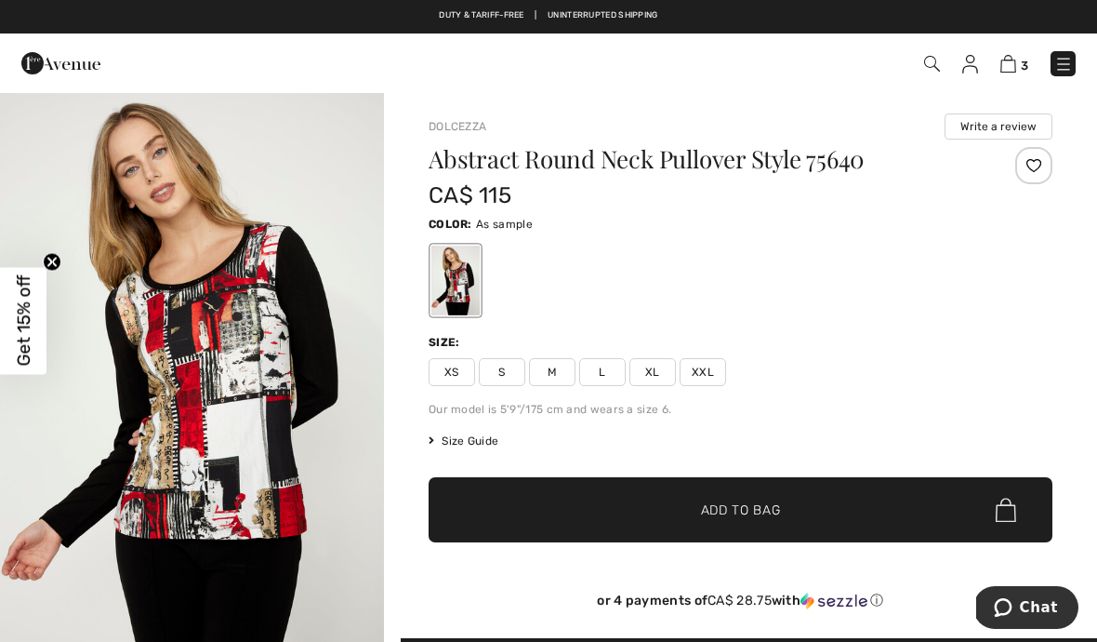
click at [552, 373] on span "M" at bounding box center [552, 372] width 47 height 28
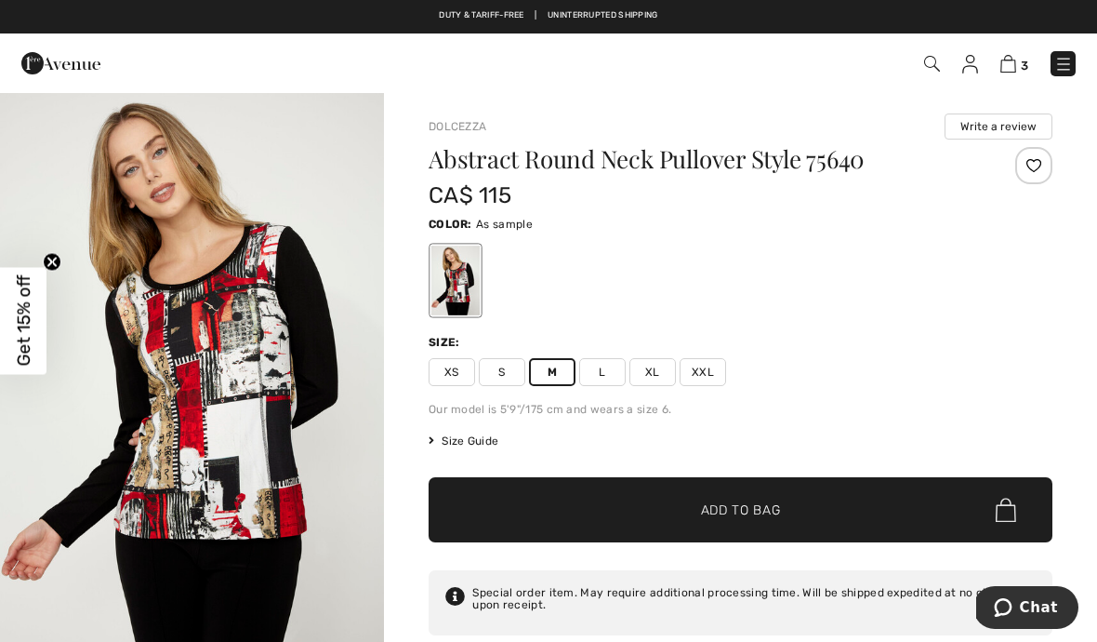
click at [723, 511] on span "Add to Bag" at bounding box center [741, 510] width 80 height 20
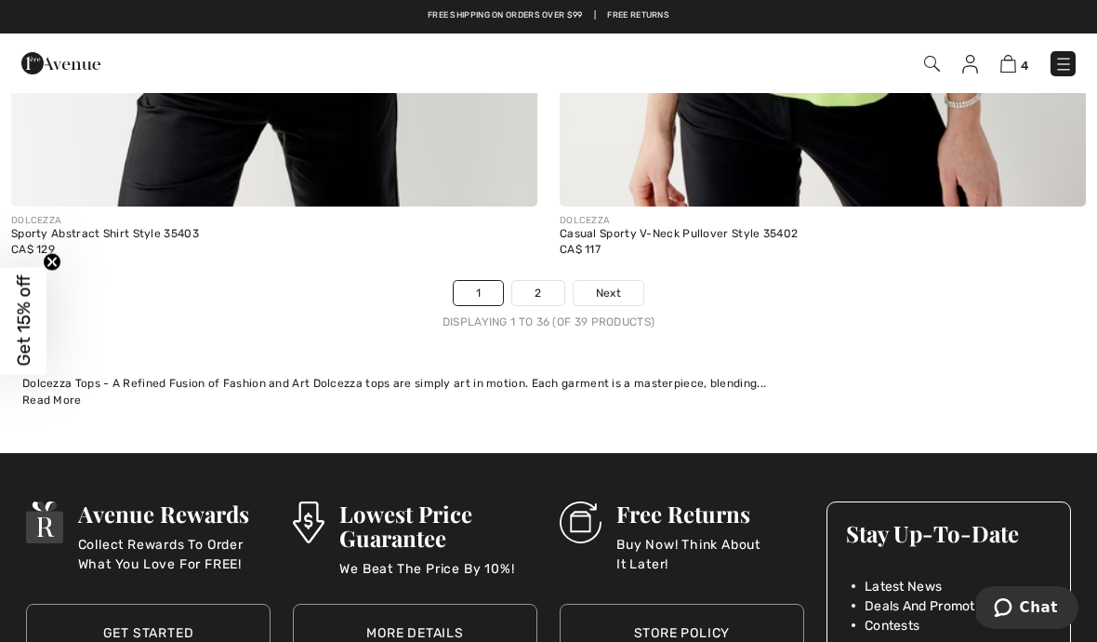
scroll to position [15898, 0]
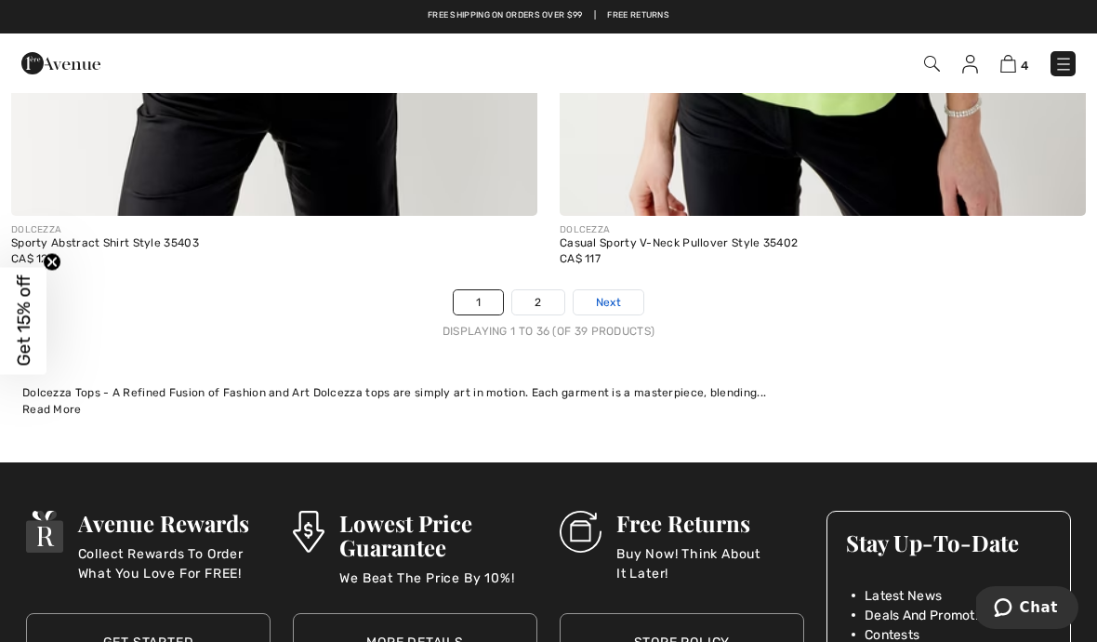
click at [612, 294] on span "Next" at bounding box center [608, 302] width 25 height 17
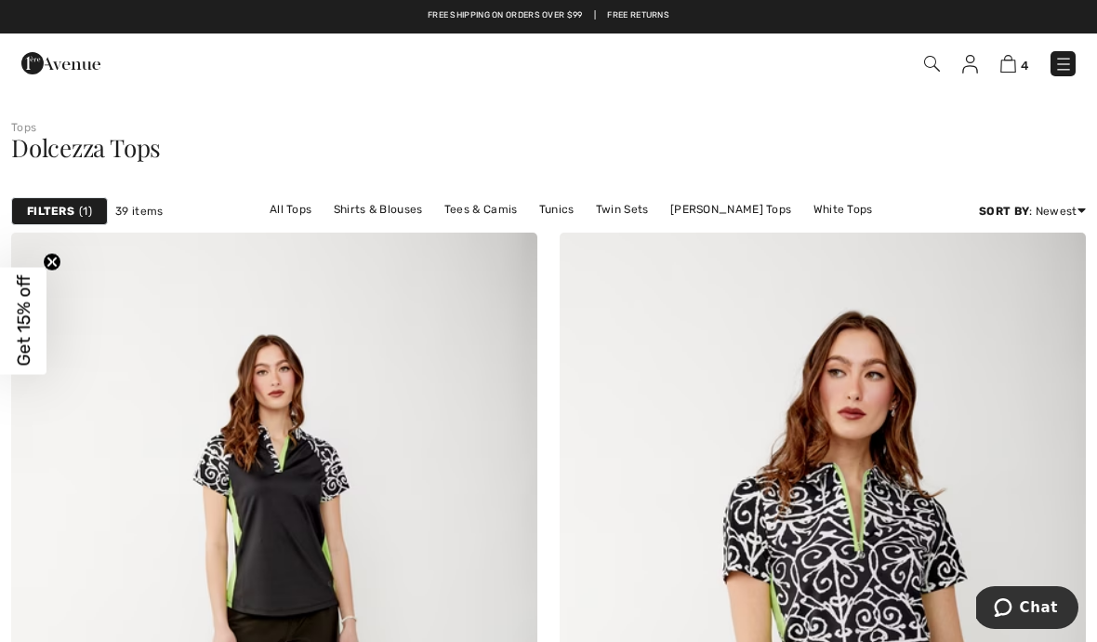
click at [62, 68] on img at bounding box center [60, 63] width 79 height 37
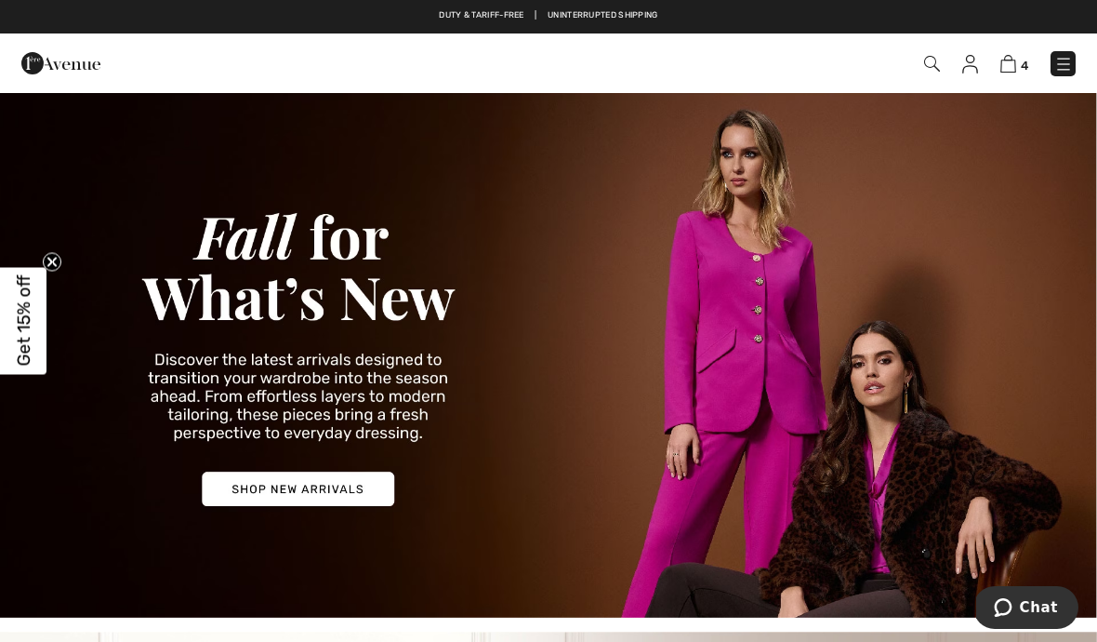
click at [937, 61] on img at bounding box center [932, 64] width 16 height 16
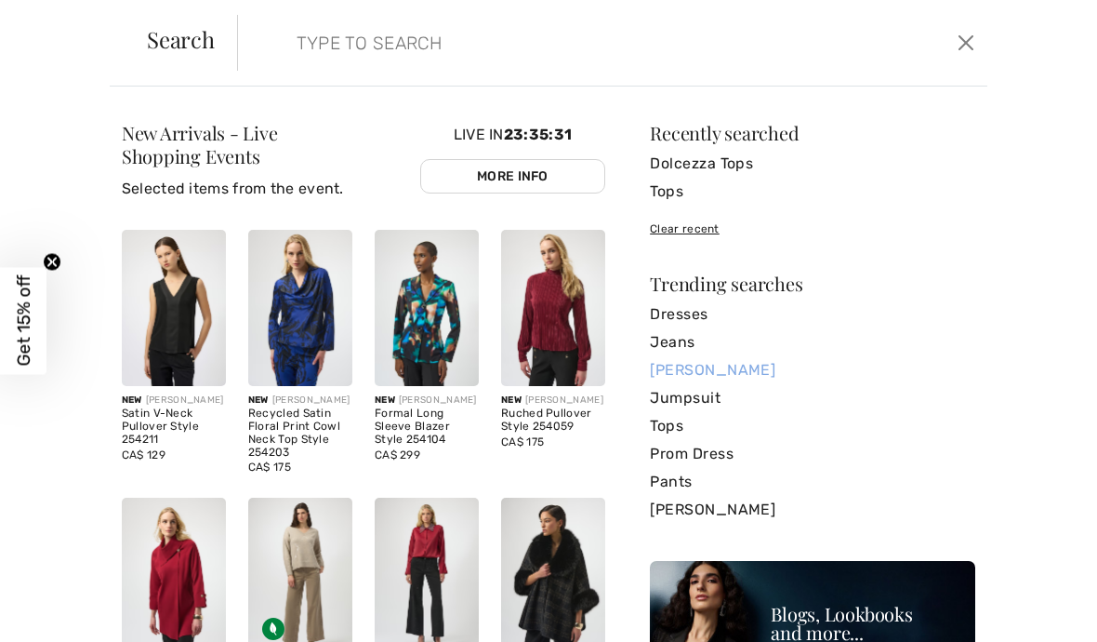
click at [670, 371] on link "[PERSON_NAME]" at bounding box center [813, 370] width 326 height 28
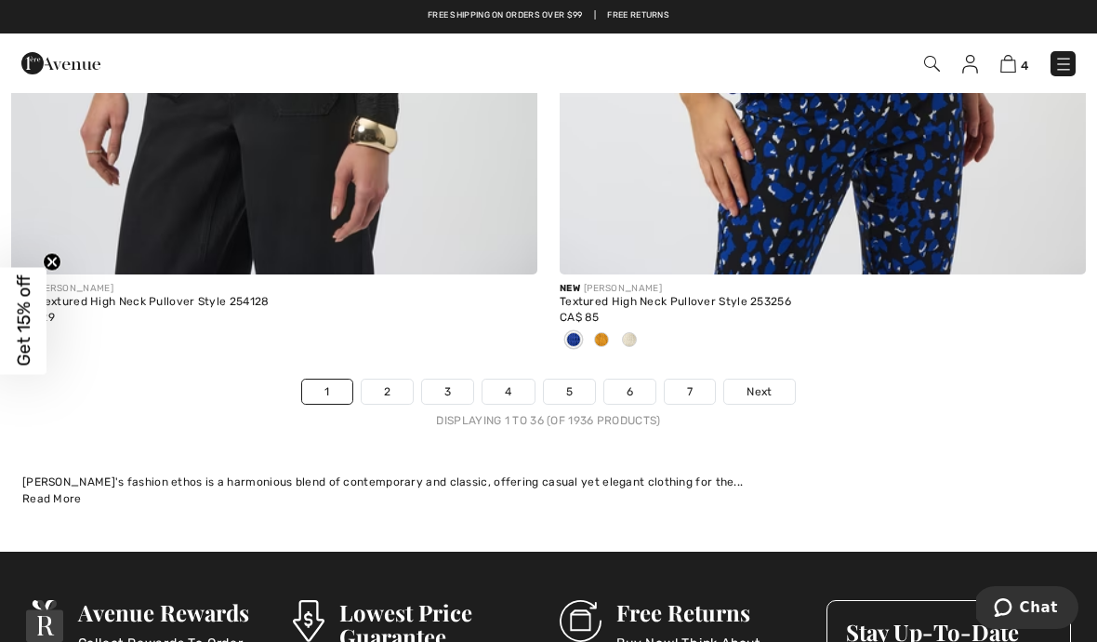
scroll to position [16452, 0]
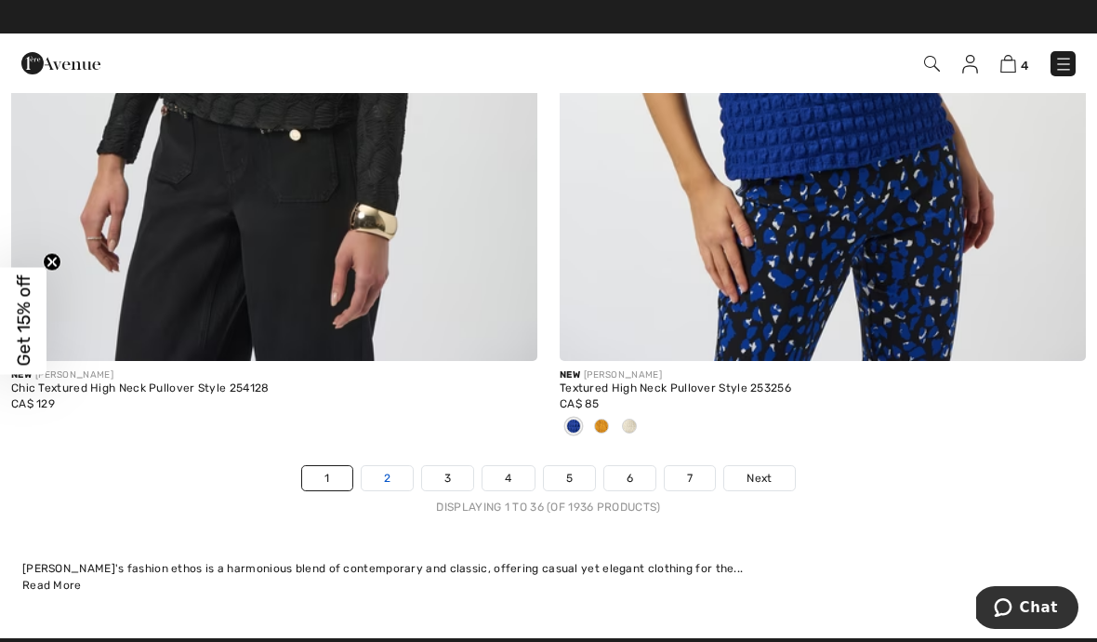
click at [393, 466] on link "2" at bounding box center [387, 478] width 51 height 24
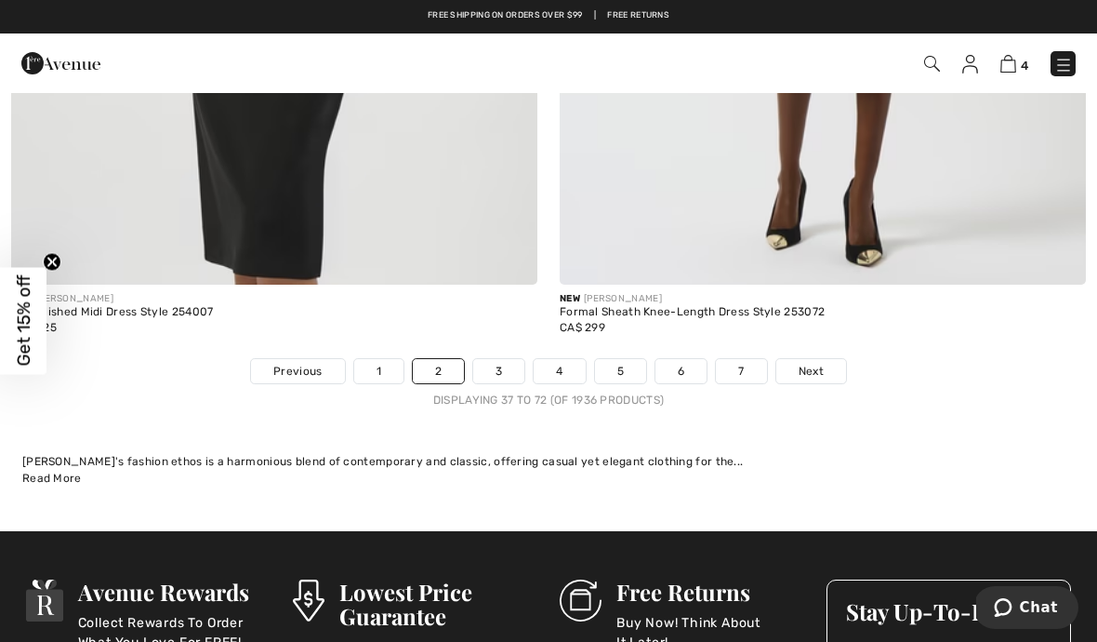
scroll to position [16182, 0]
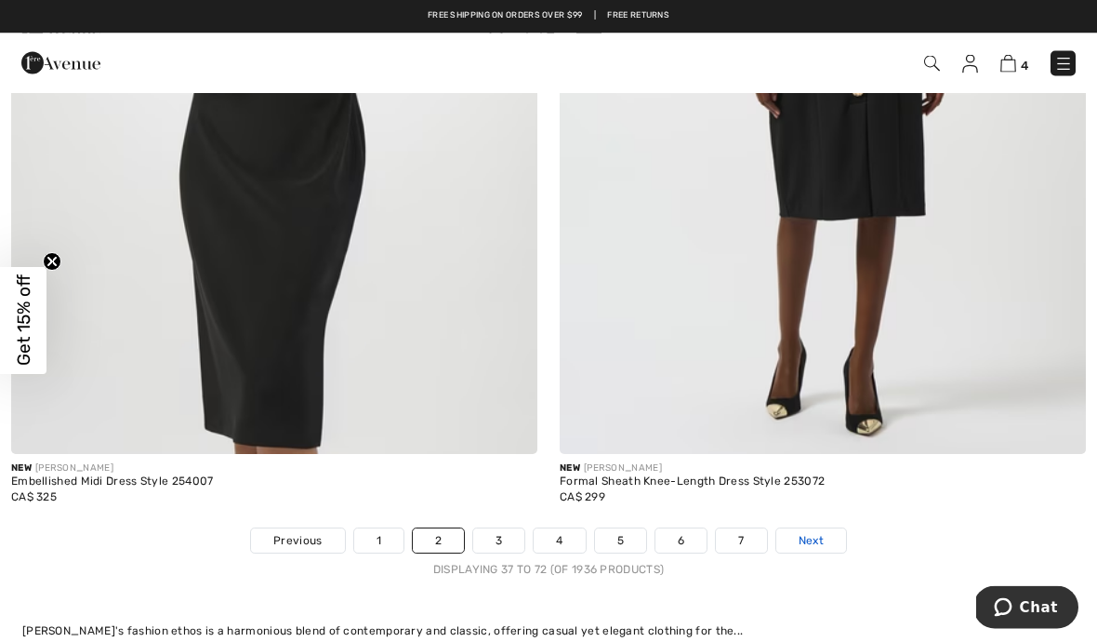
click at [808, 538] on link "Next" at bounding box center [812, 541] width 70 height 24
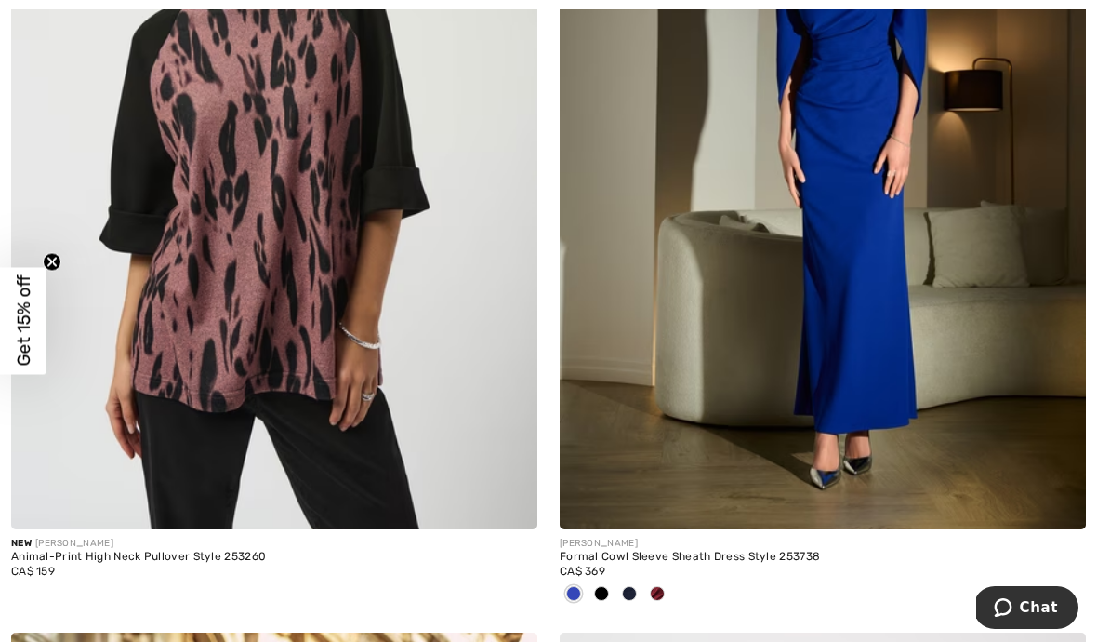
scroll to position [13603, 0]
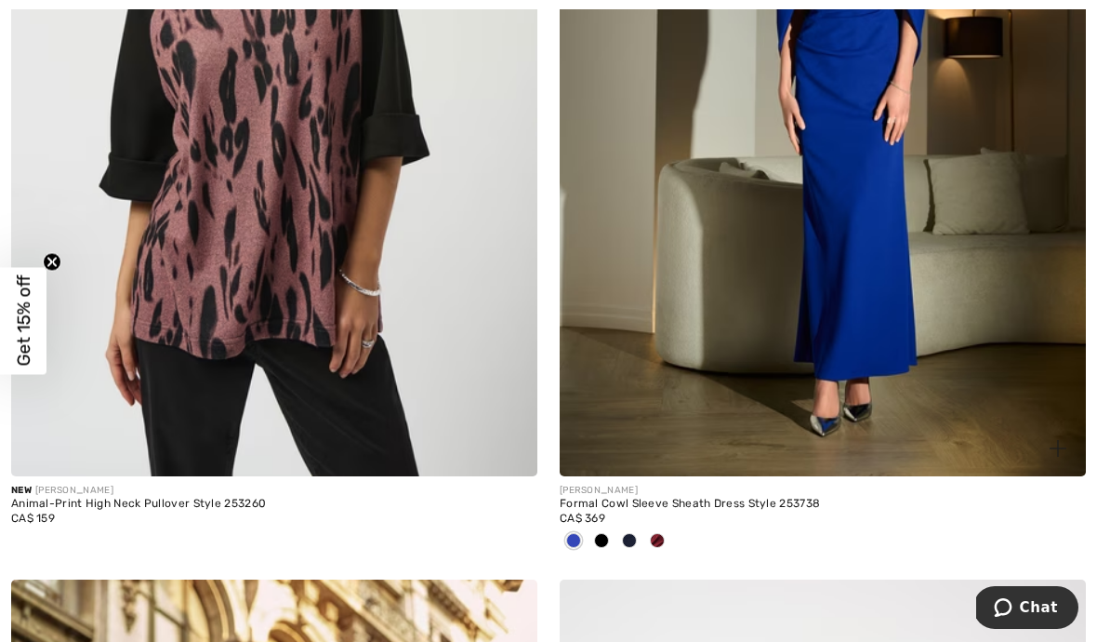
click at [655, 533] on span at bounding box center [657, 540] width 15 height 15
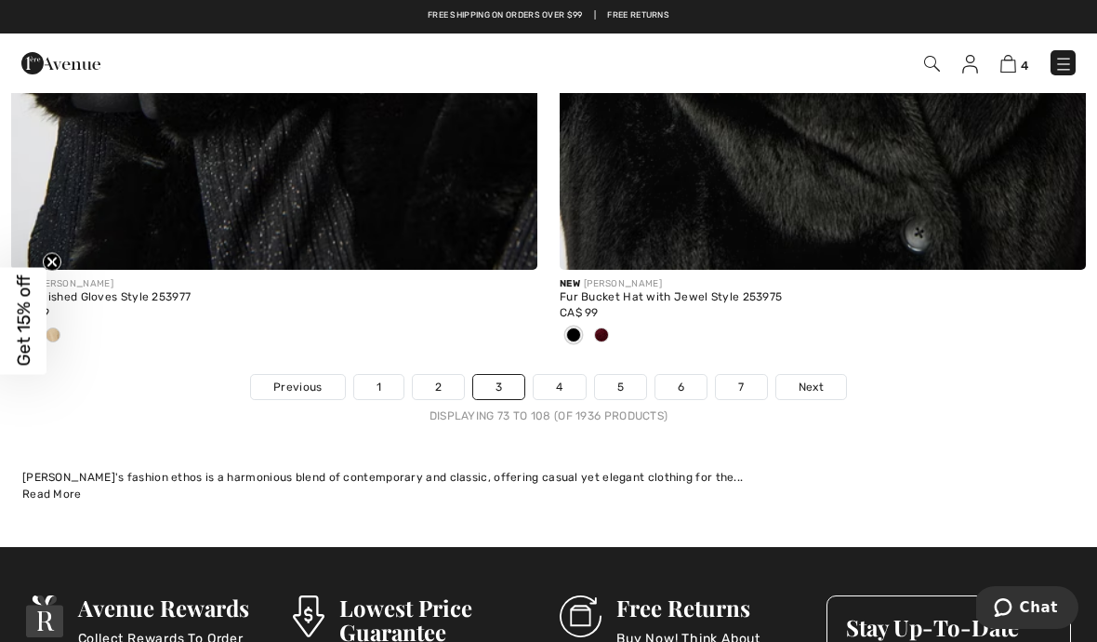
scroll to position [16485, 0]
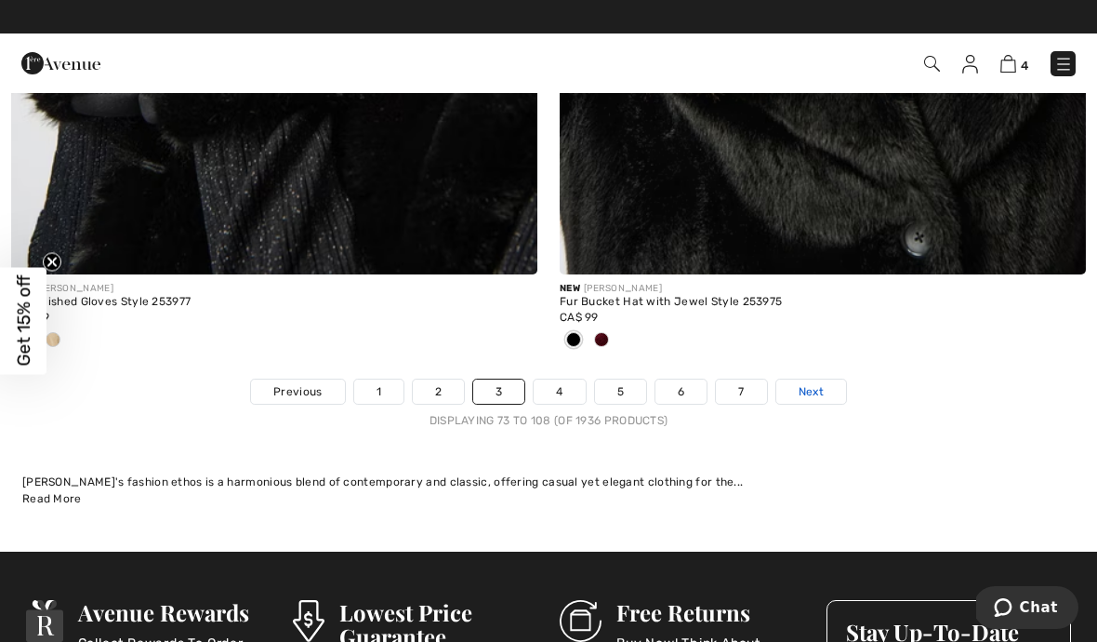
click at [810, 383] on span "Next" at bounding box center [811, 391] width 25 height 17
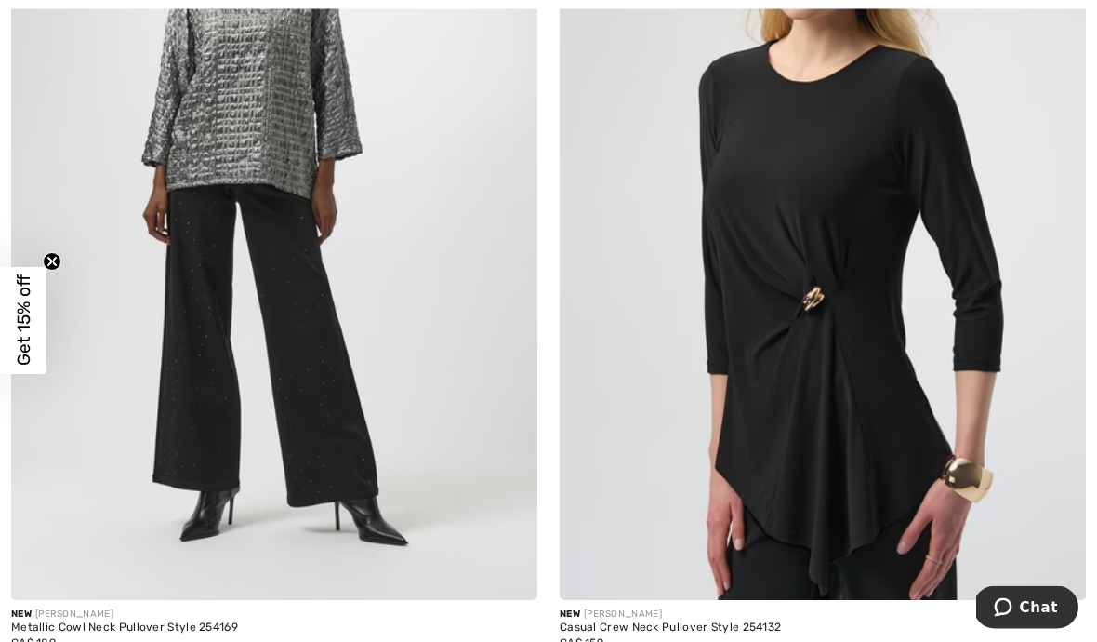
scroll to position [1686, 0]
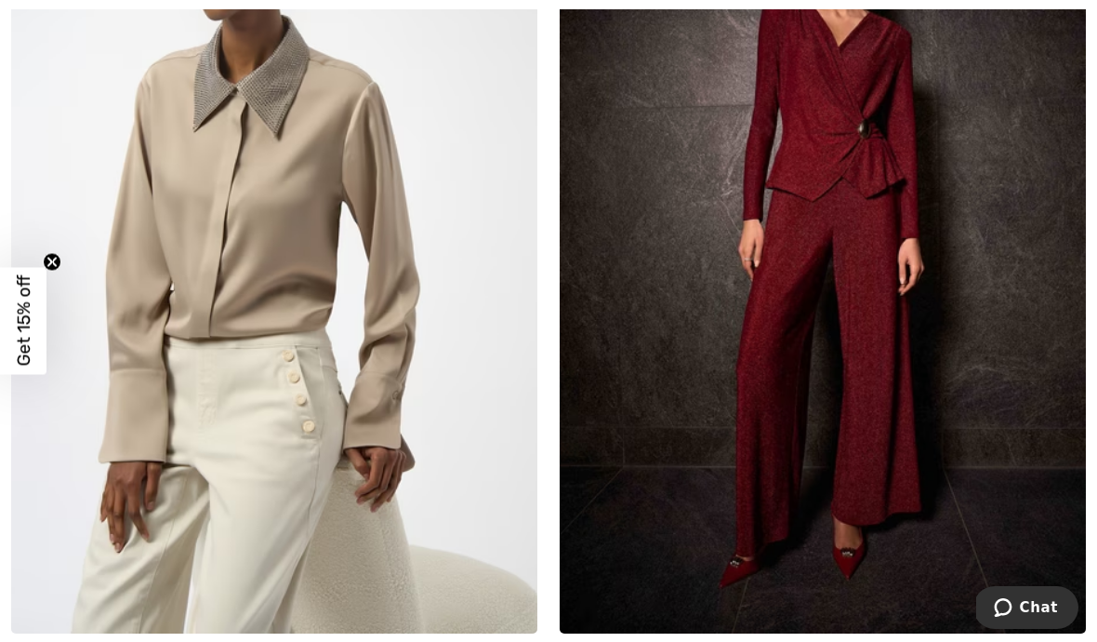
scroll to position [2698, 0]
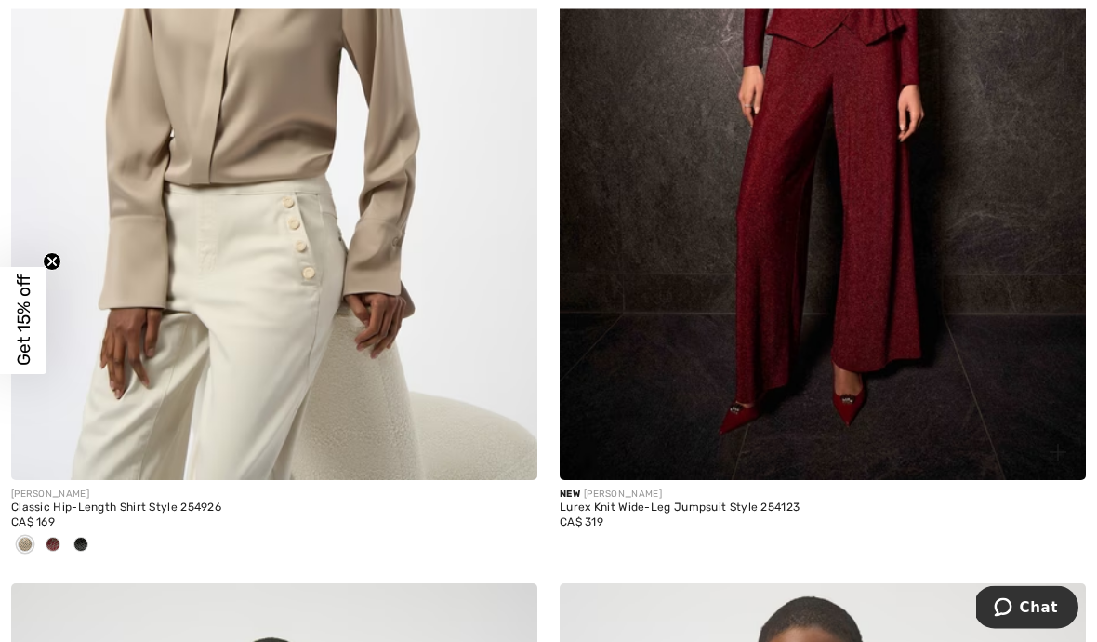
click at [698, 506] on div "Lurex Knit Wide-Leg Jumpsuit Style 254123" at bounding box center [823, 508] width 526 height 13
click at [695, 514] on div "CA$ 319" at bounding box center [823, 522] width 526 height 17
click at [715, 294] on img at bounding box center [823, 86] width 526 height 790
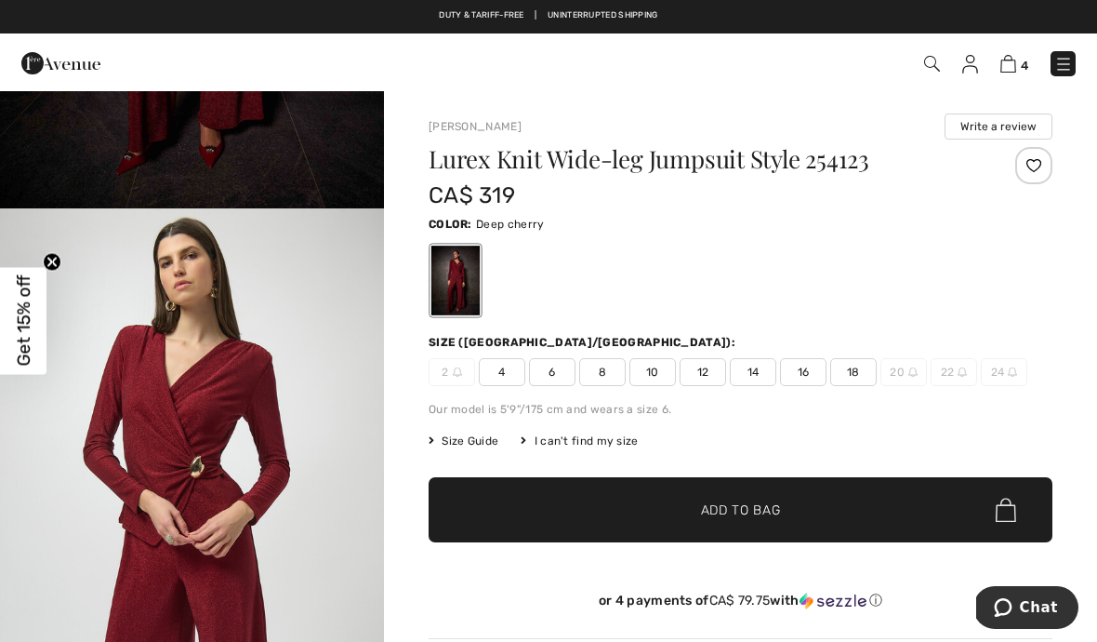
scroll to position [492, 0]
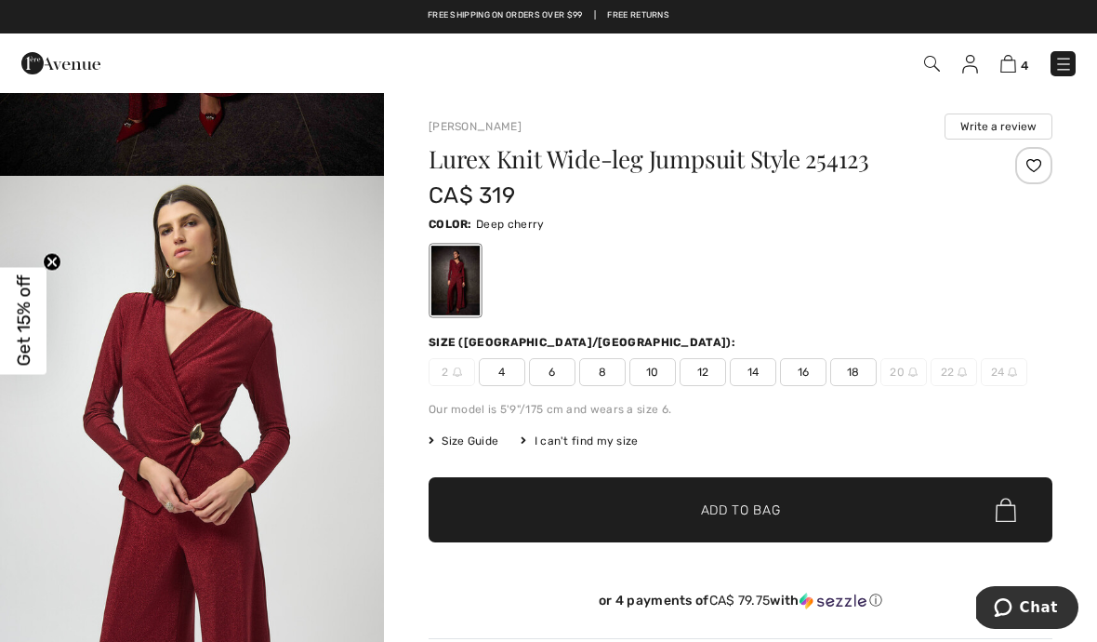
click at [660, 372] on span "10" at bounding box center [653, 372] width 47 height 28
click at [684, 513] on span "✔ Added to Bag" at bounding box center [713, 510] width 113 height 20
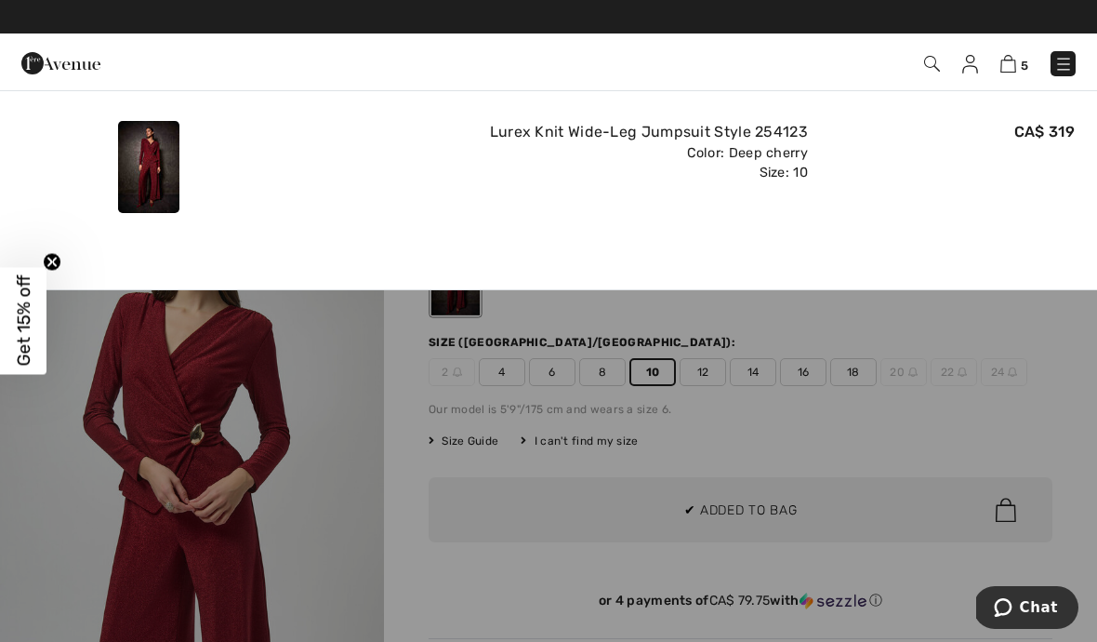
scroll to position [0, 0]
